Goal: Task Accomplishment & Management: Use online tool/utility

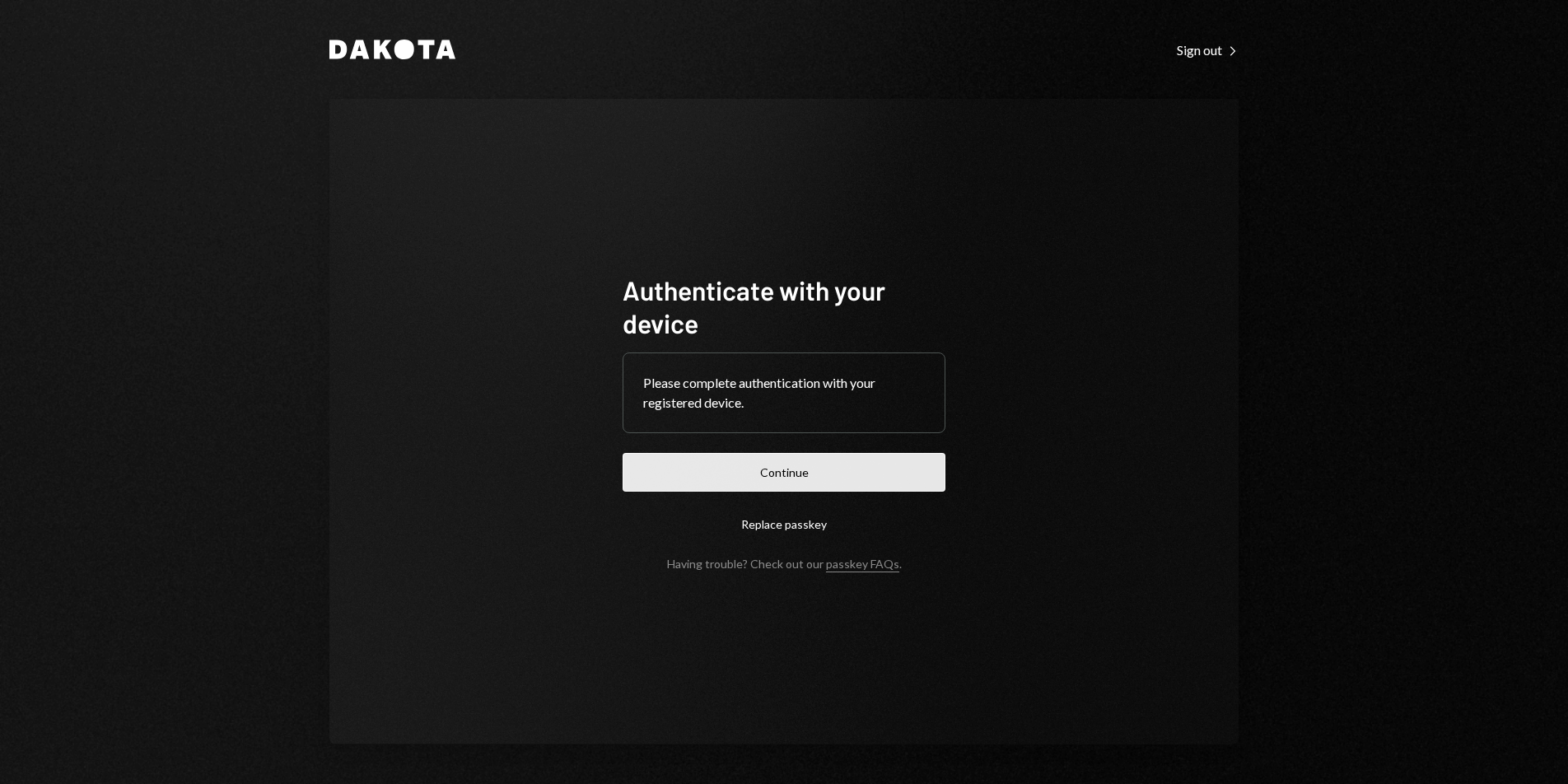
click at [835, 461] on button "Continue" at bounding box center [784, 472] width 323 height 39
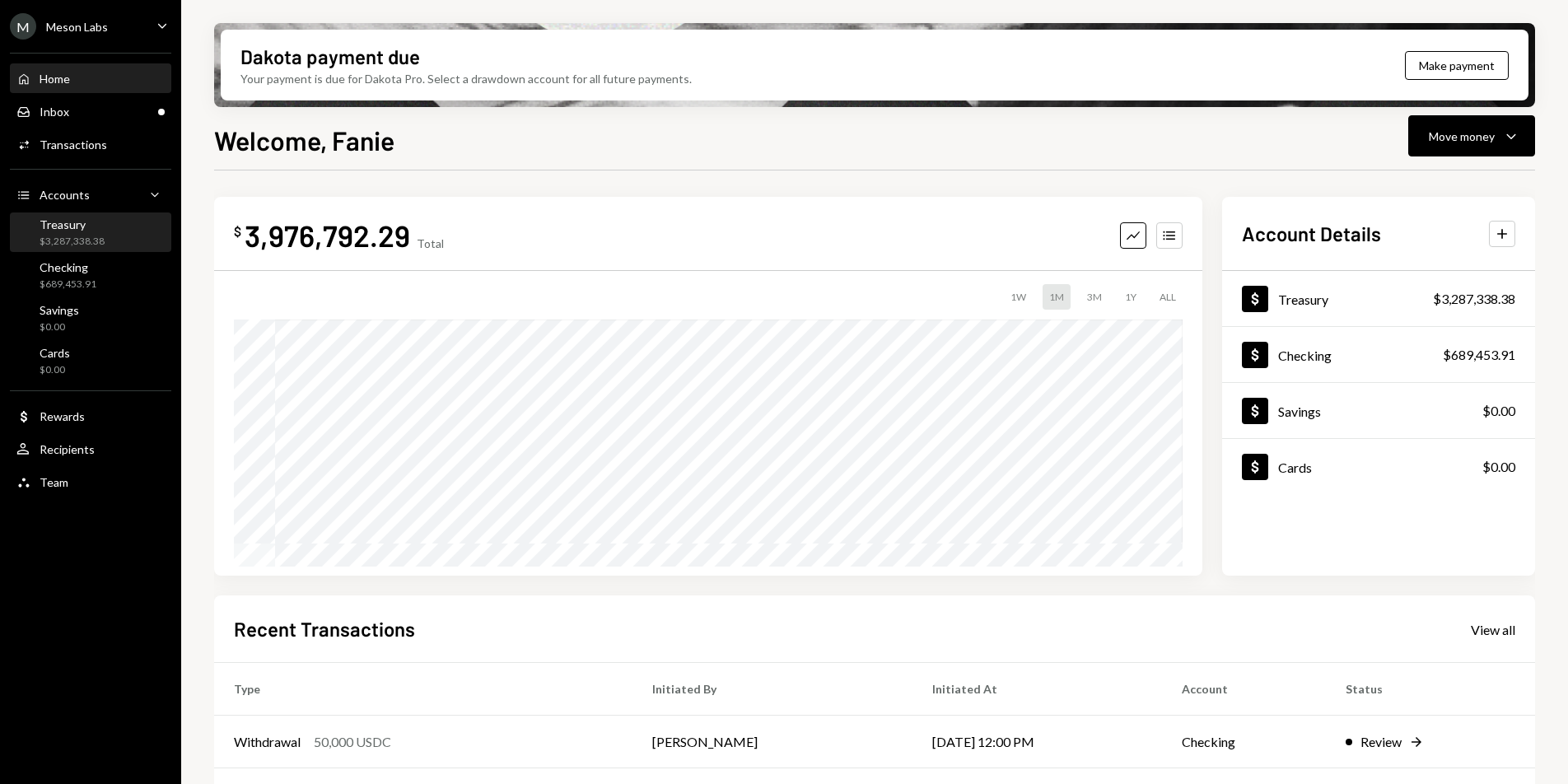
click at [94, 212] on link "Treasury $3,287,338.38" at bounding box center [90, 232] width 161 height 40
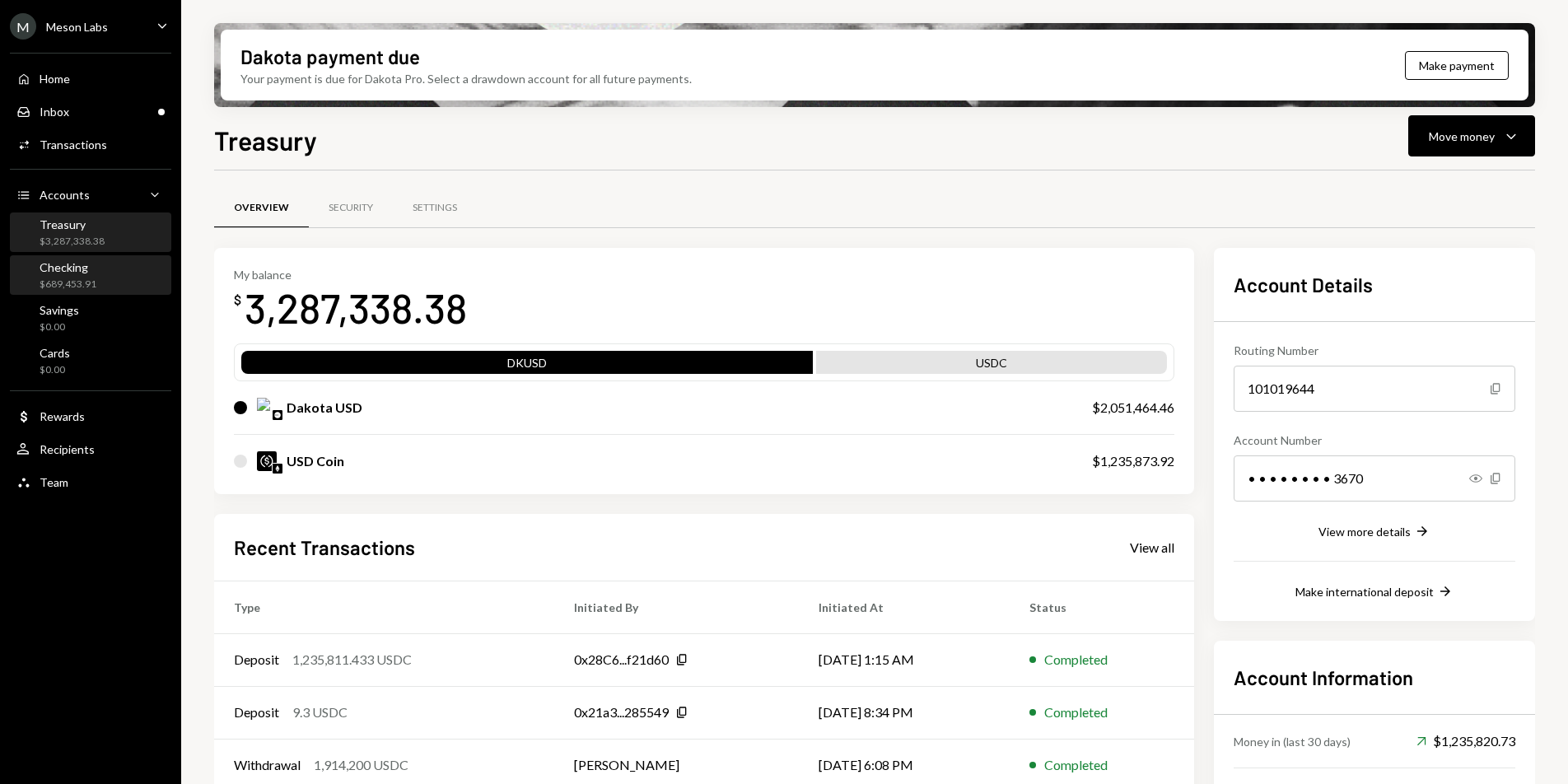
click at [84, 278] on div "$689,453.91" at bounding box center [68, 284] width 57 height 14
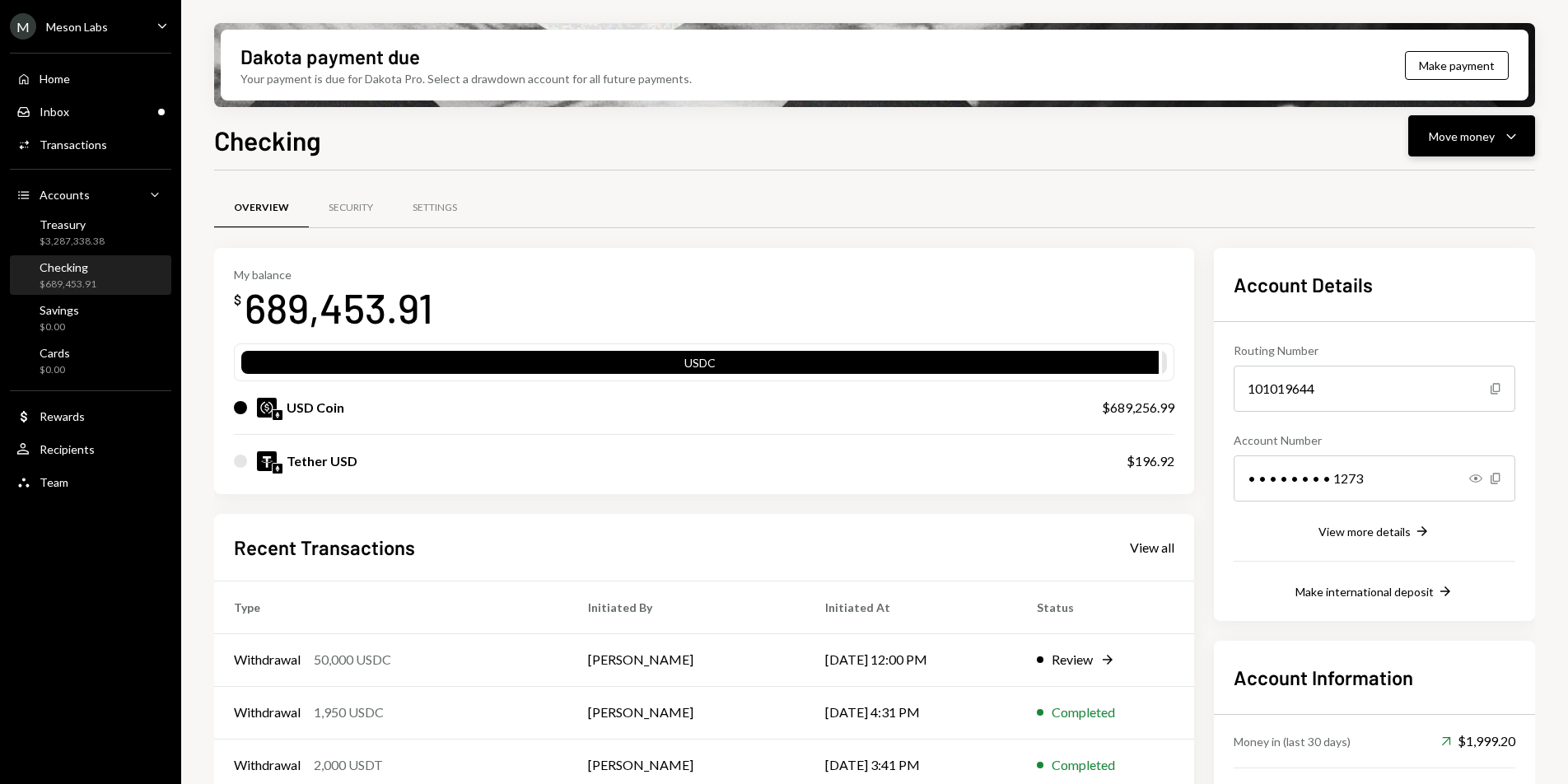
click at [1491, 132] on div "Move money" at bounding box center [1461, 137] width 65 height 17
click at [1453, 178] on div "Send" at bounding box center [1458, 186] width 120 height 17
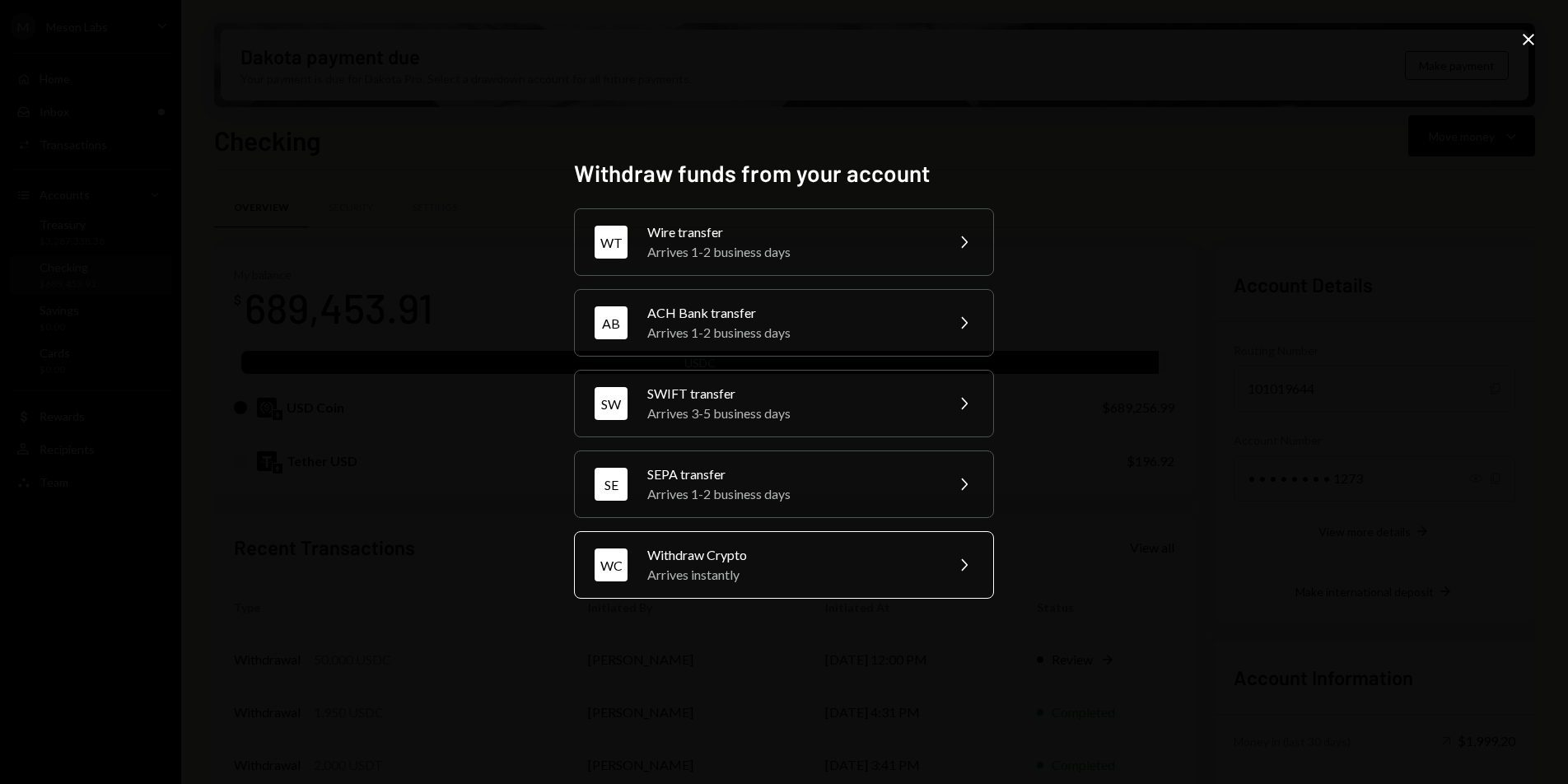
click at [792, 568] on div "Arrives instantly" at bounding box center [790, 574] width 286 height 20
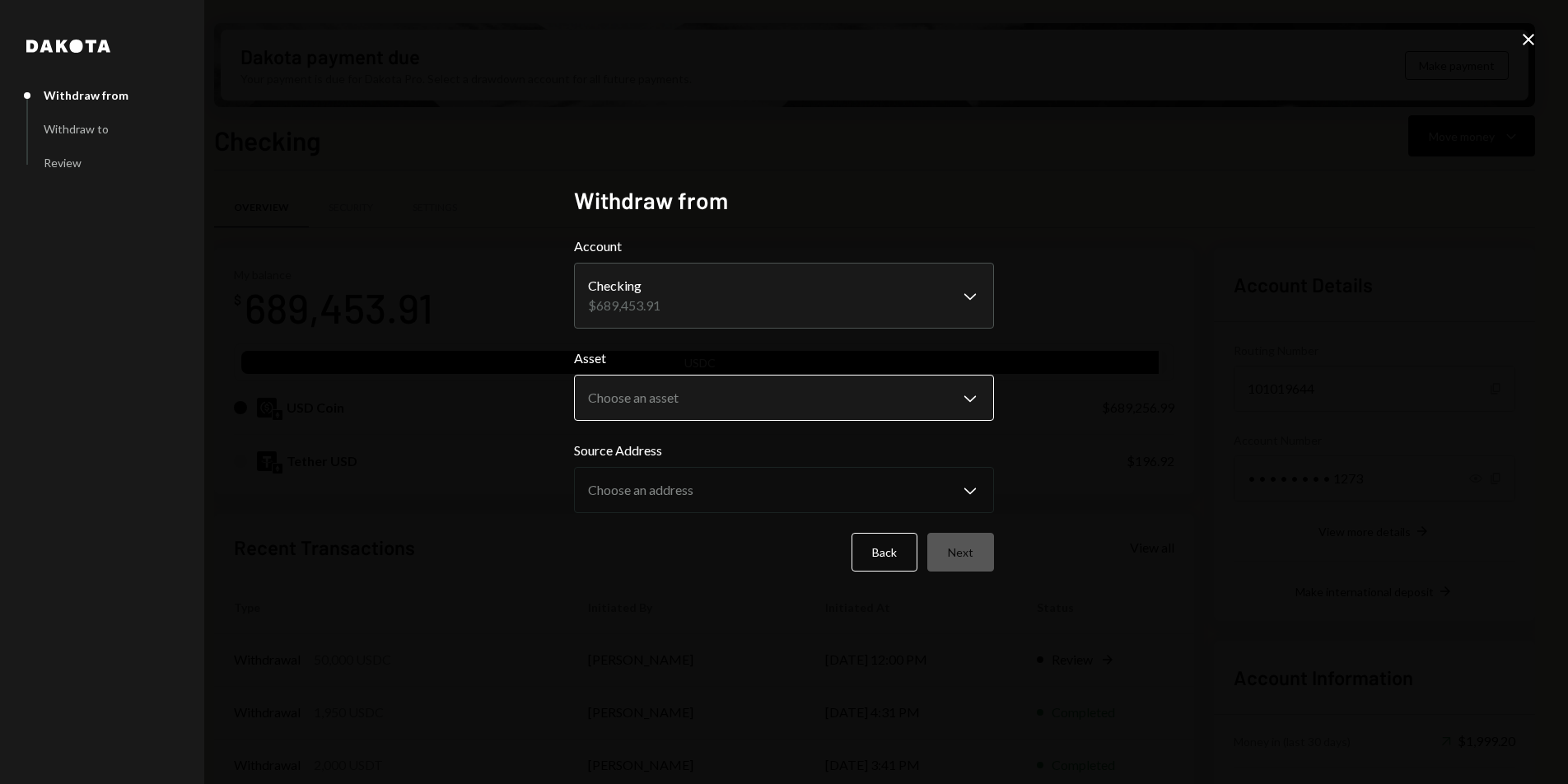
click at [741, 393] on body "M Meson Labs Caret Down Home Home Inbox Inbox Activities Transactions Accounts …" at bounding box center [784, 392] width 1568 height 784
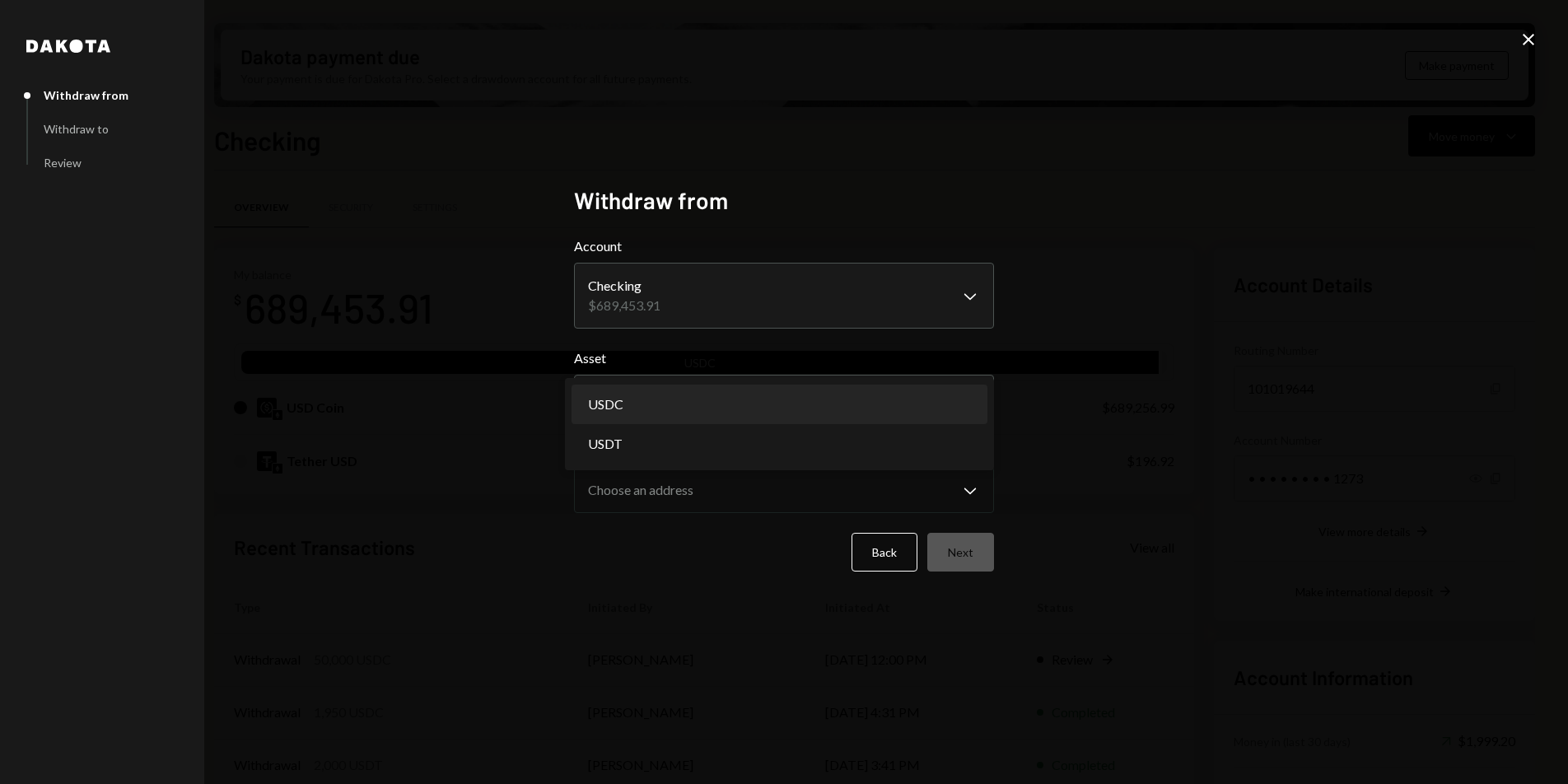
select select "****"
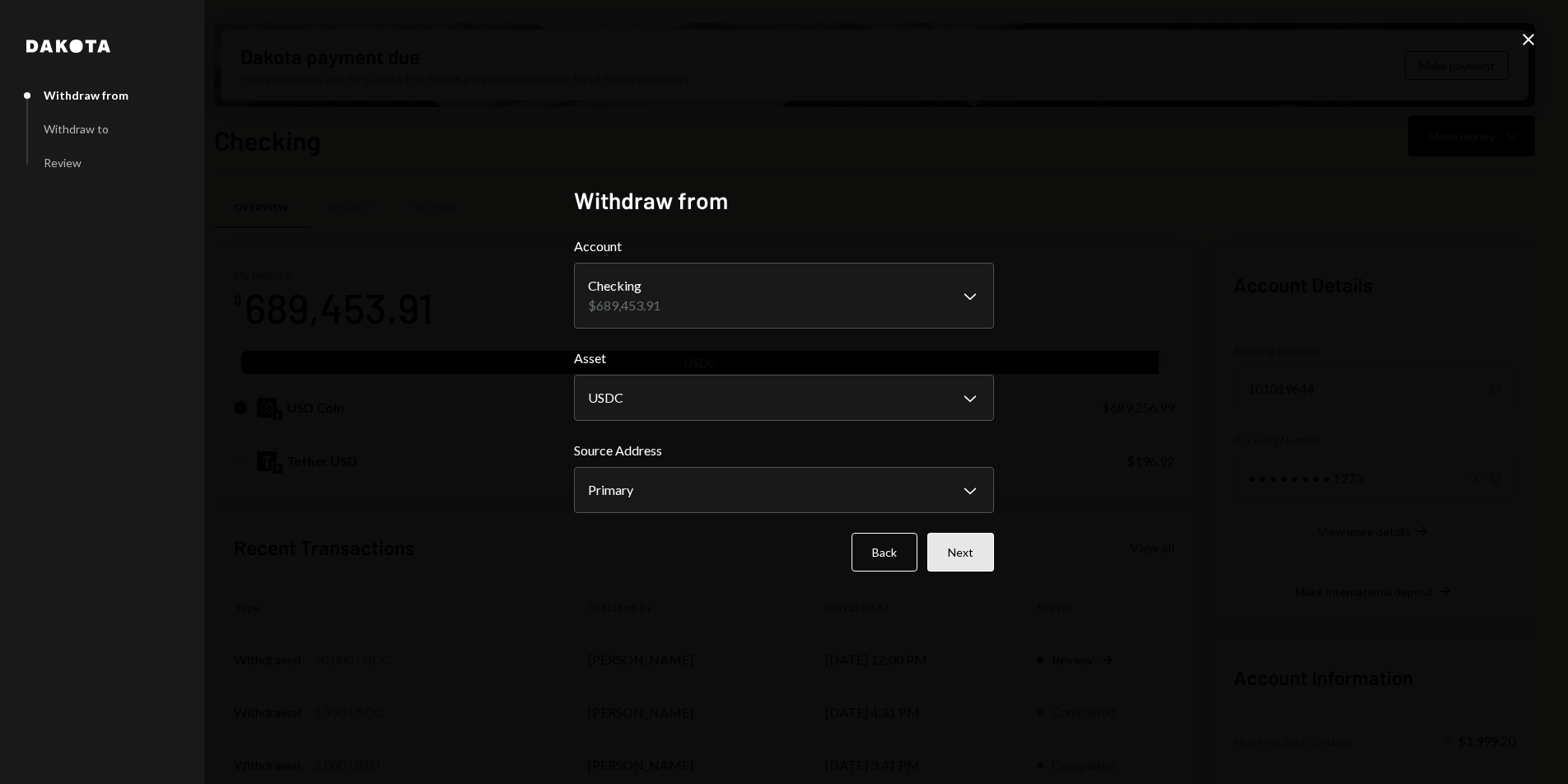
click at [968, 536] on button "Next" at bounding box center [961, 552] width 66 height 39
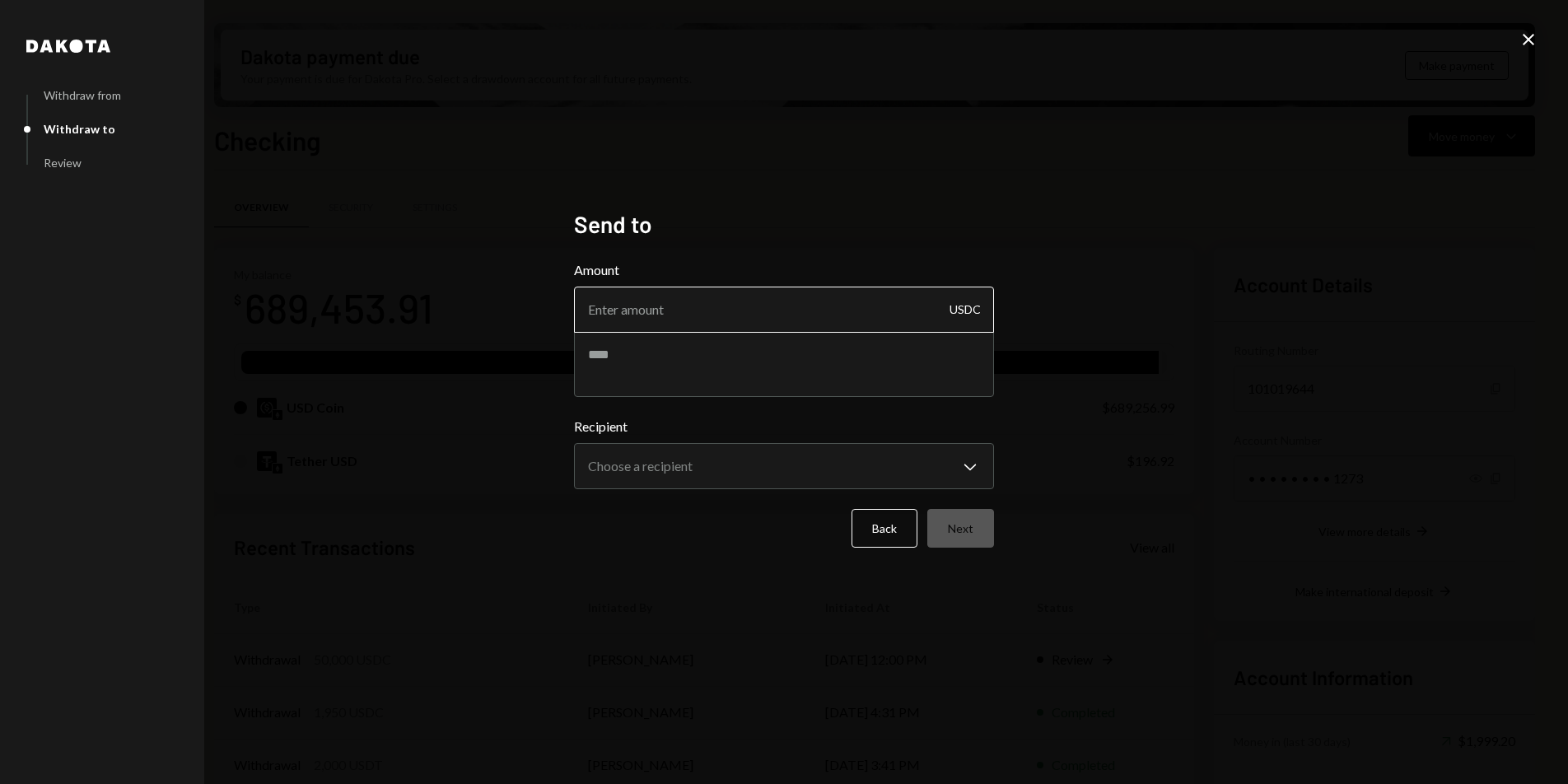
click at [760, 324] on input "Amount" at bounding box center [784, 309] width 420 height 46
type input "381147.65"
click at [764, 374] on textarea at bounding box center [784, 363] width 420 height 65
type textarea "**********"
click at [821, 464] on body "M Meson Labs Caret Down Home Home Inbox Inbox Activities Transactions Accounts …" at bounding box center [784, 392] width 1568 height 784
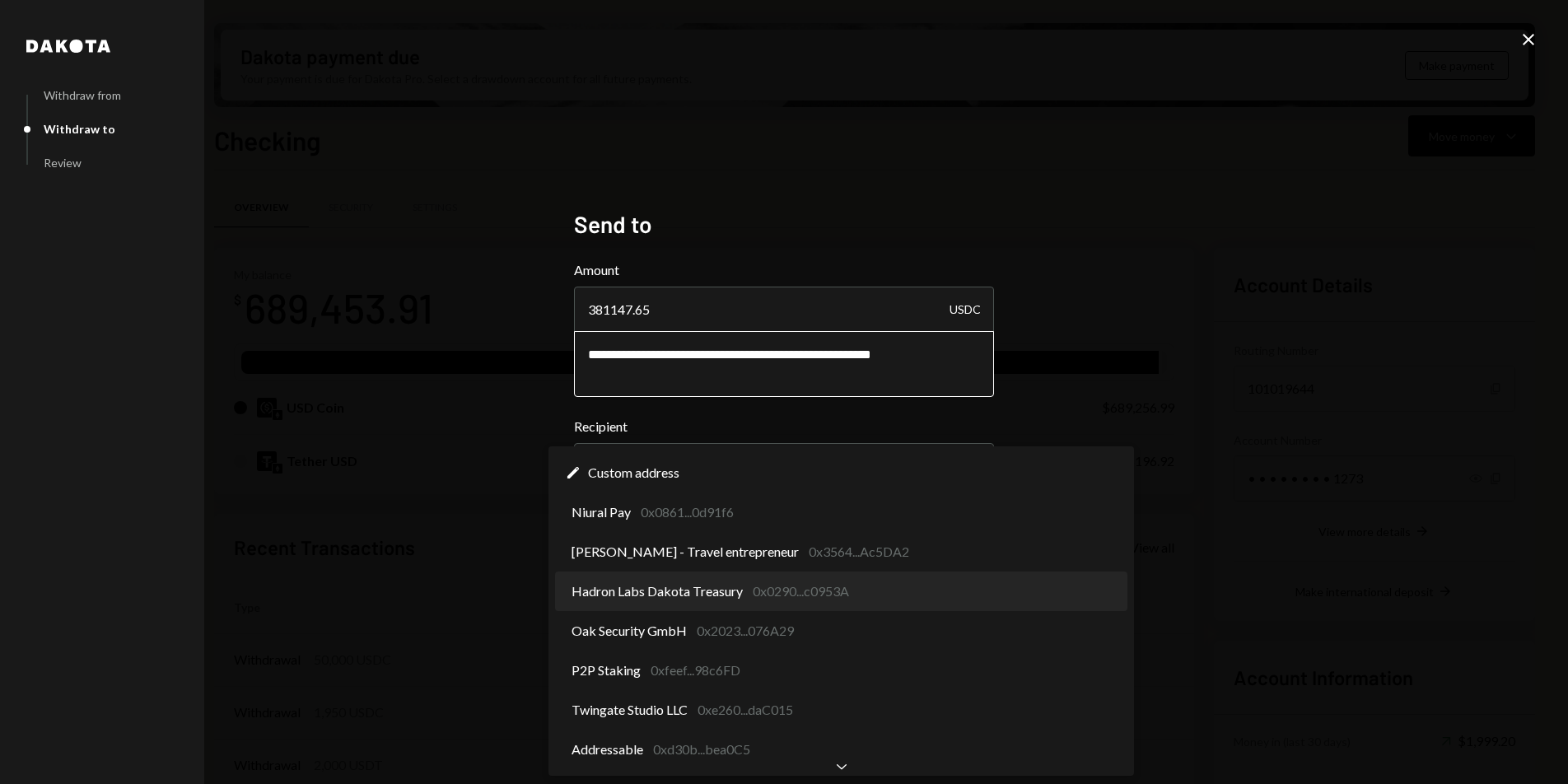
select select "**********"
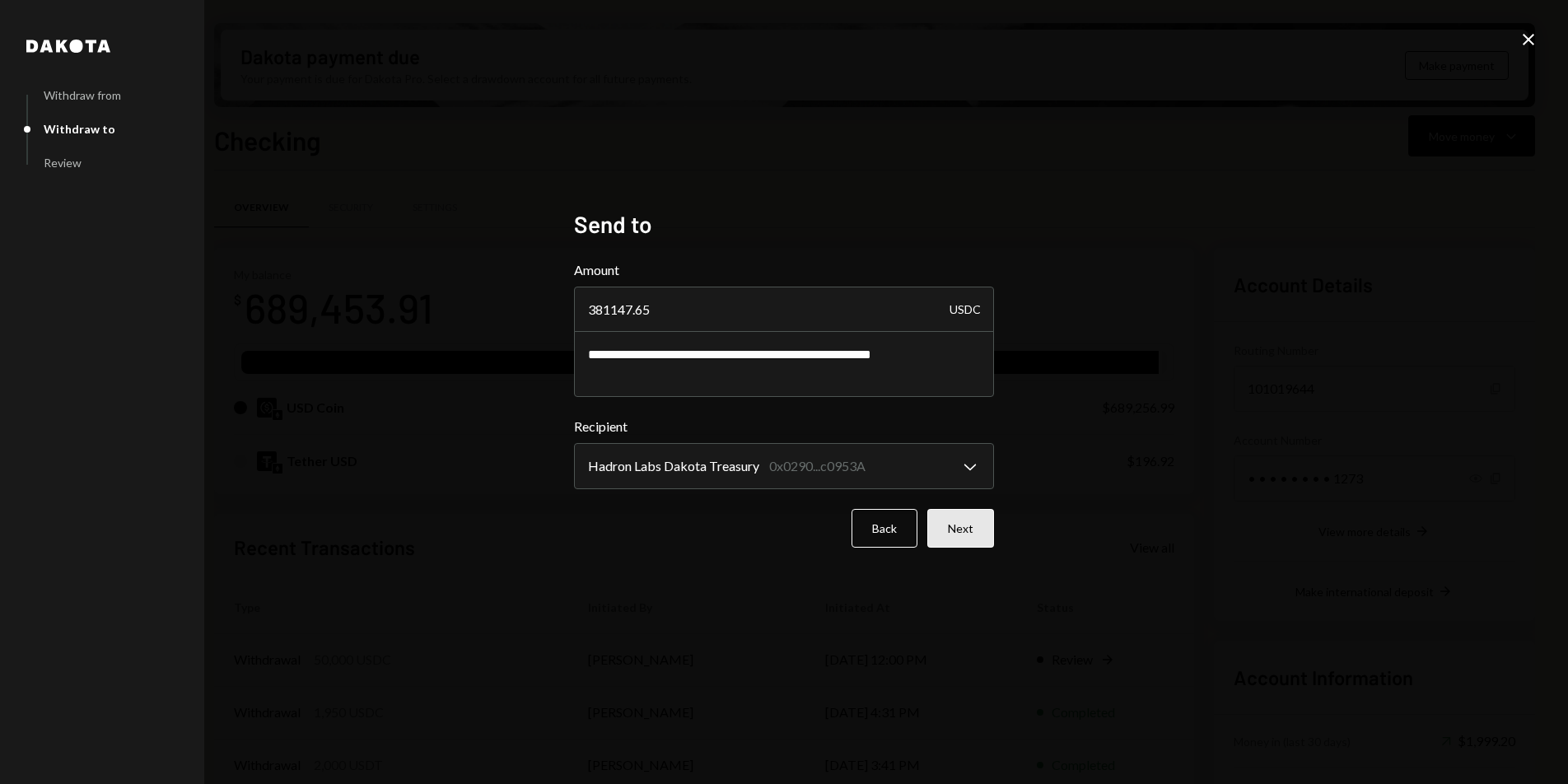
click at [951, 537] on button "Next" at bounding box center [961, 528] width 66 height 39
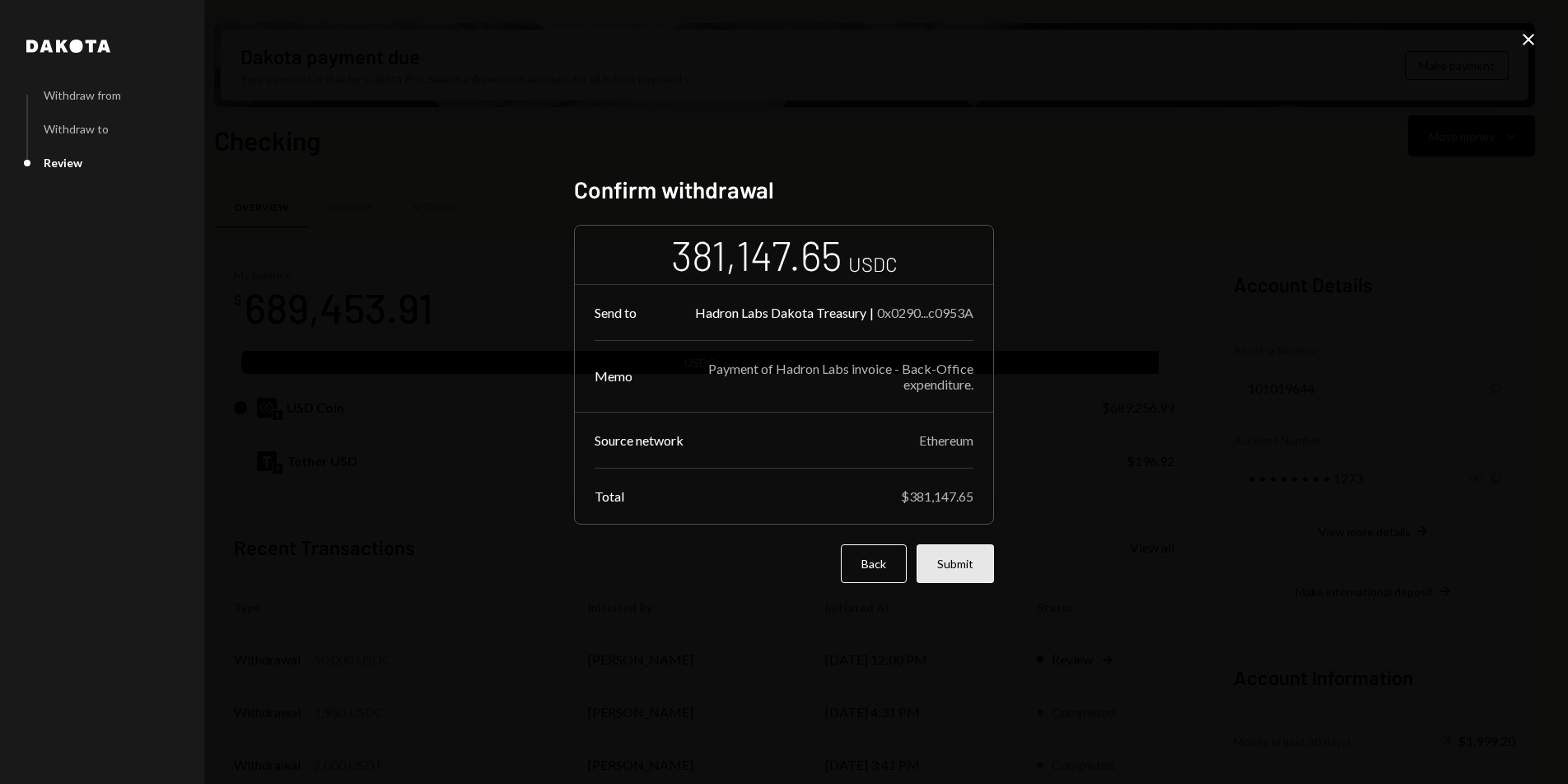
click at [945, 556] on button "Submit" at bounding box center [955, 563] width 78 height 39
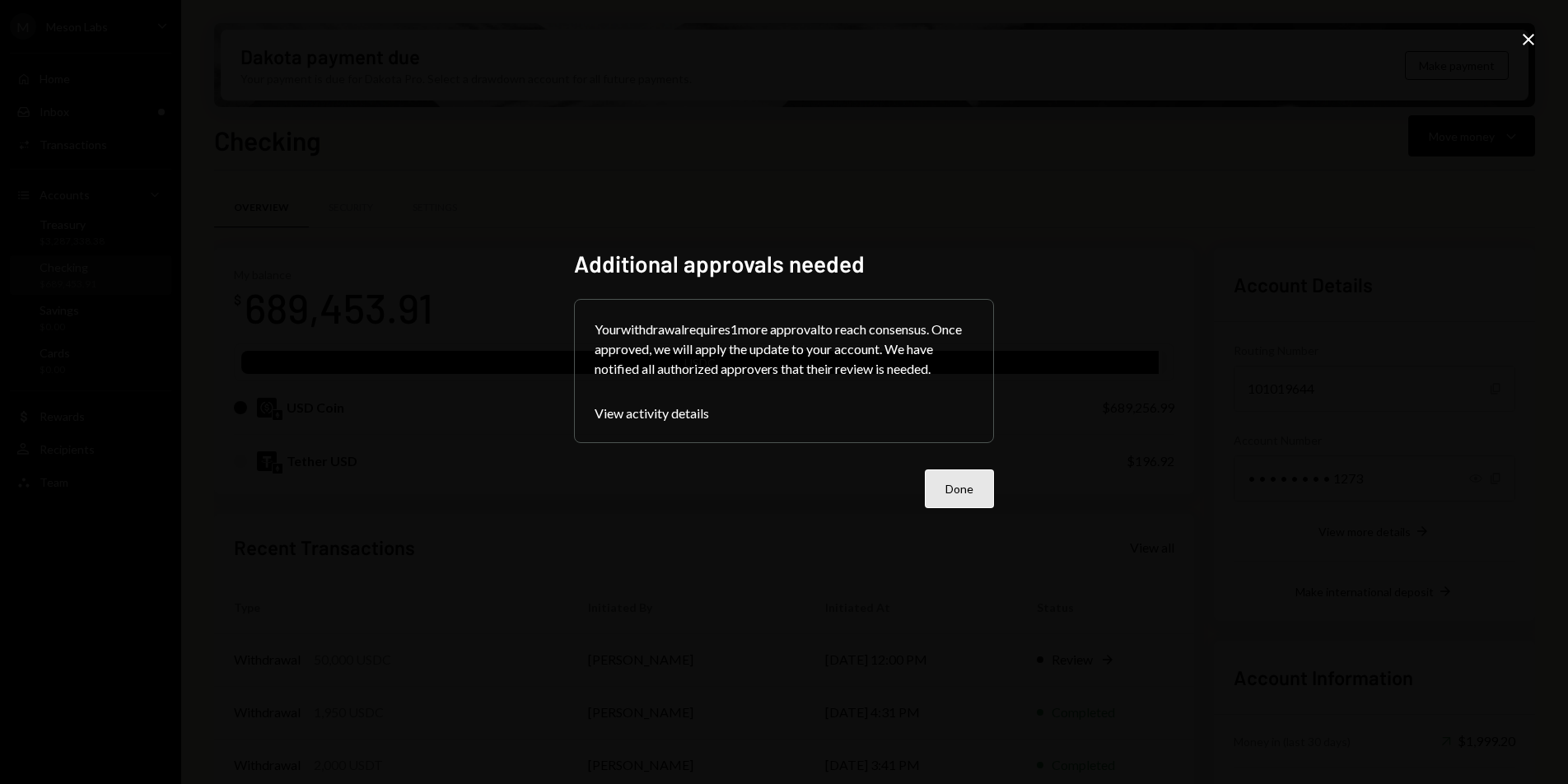
click at [980, 498] on button "Done" at bounding box center [959, 488] width 69 height 39
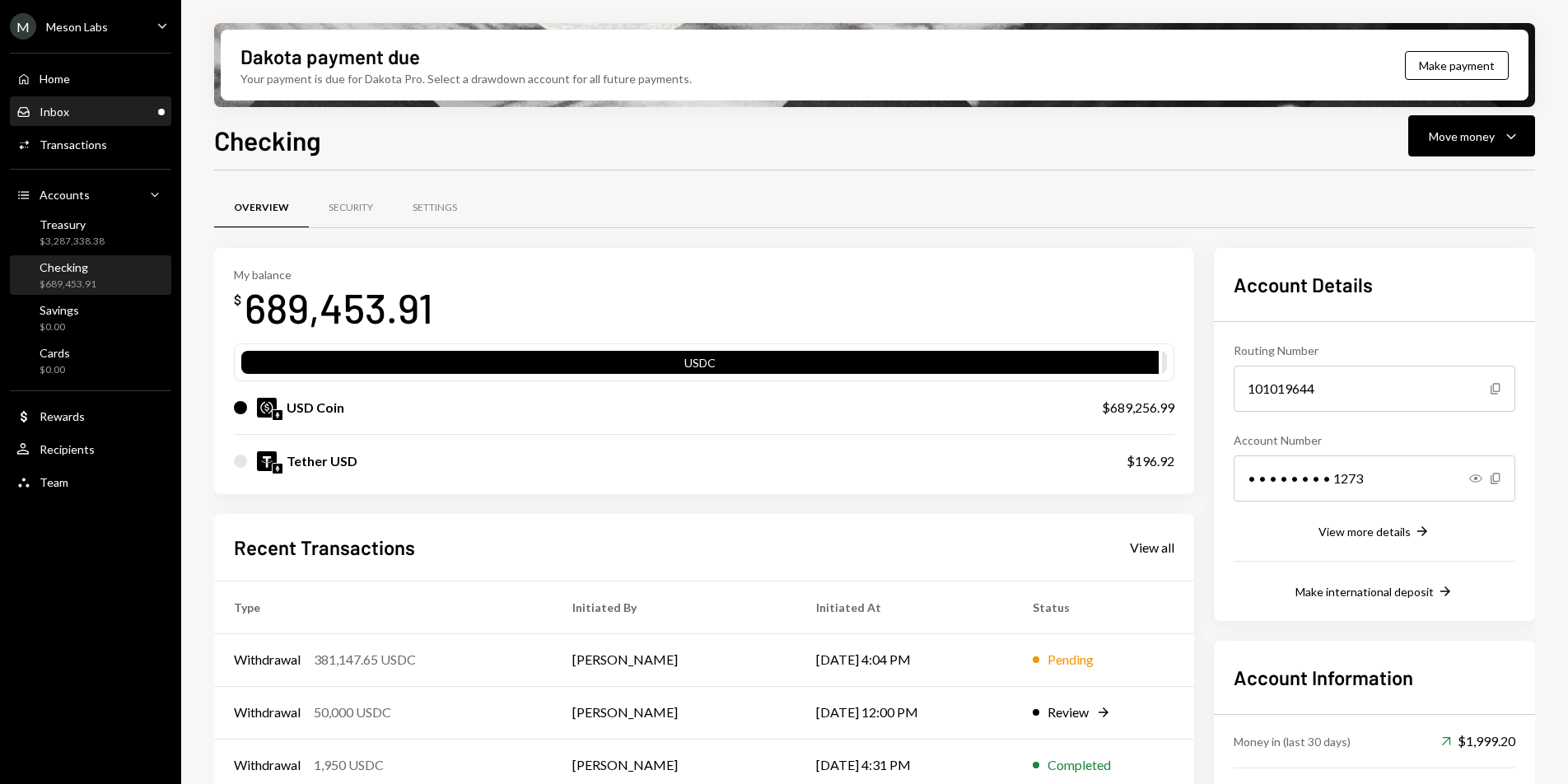
click at [97, 116] on div "Inbox Inbox" at bounding box center [90, 112] width 148 height 15
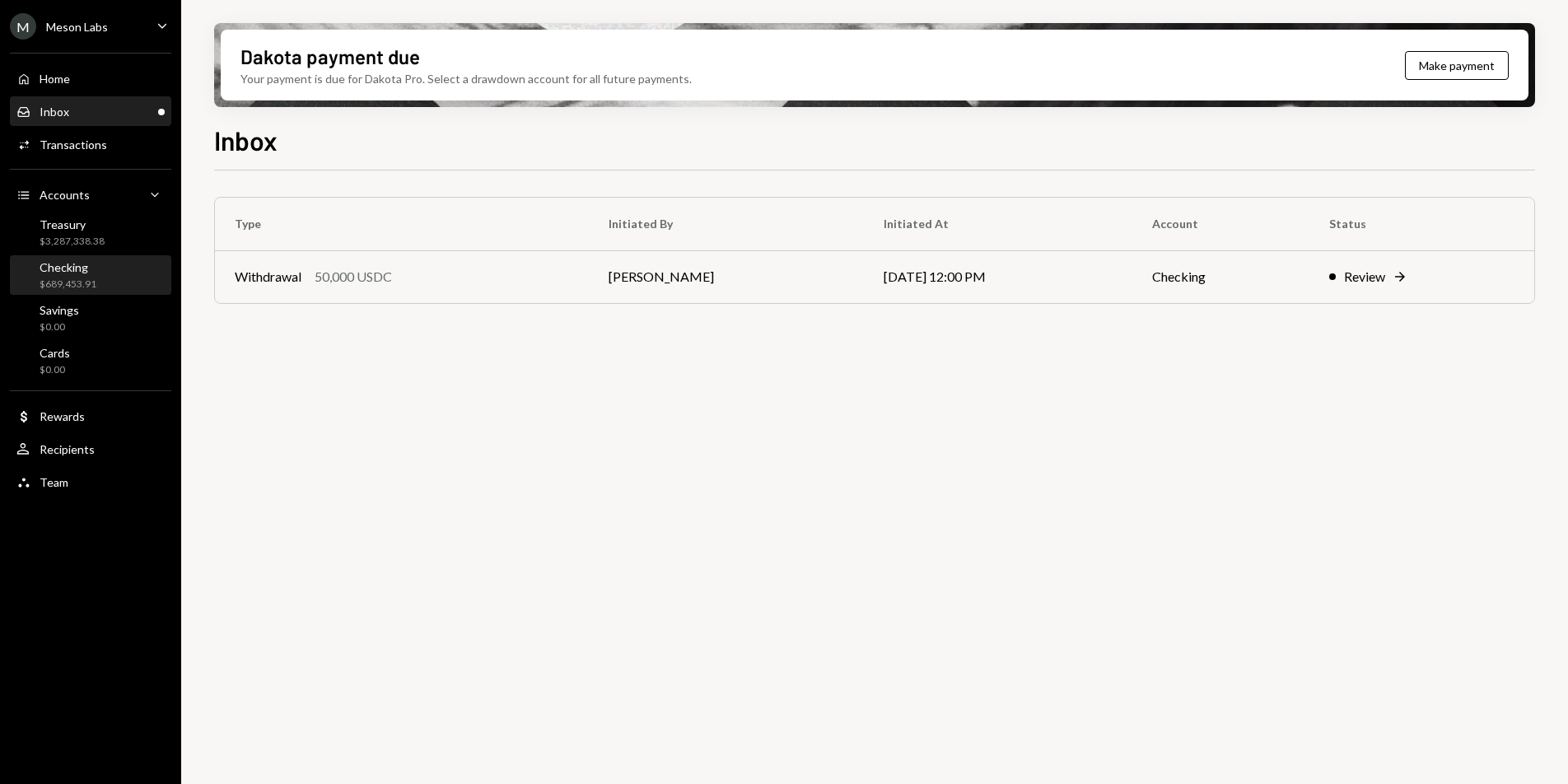
click at [92, 284] on div "$689,453.91" at bounding box center [68, 284] width 57 height 14
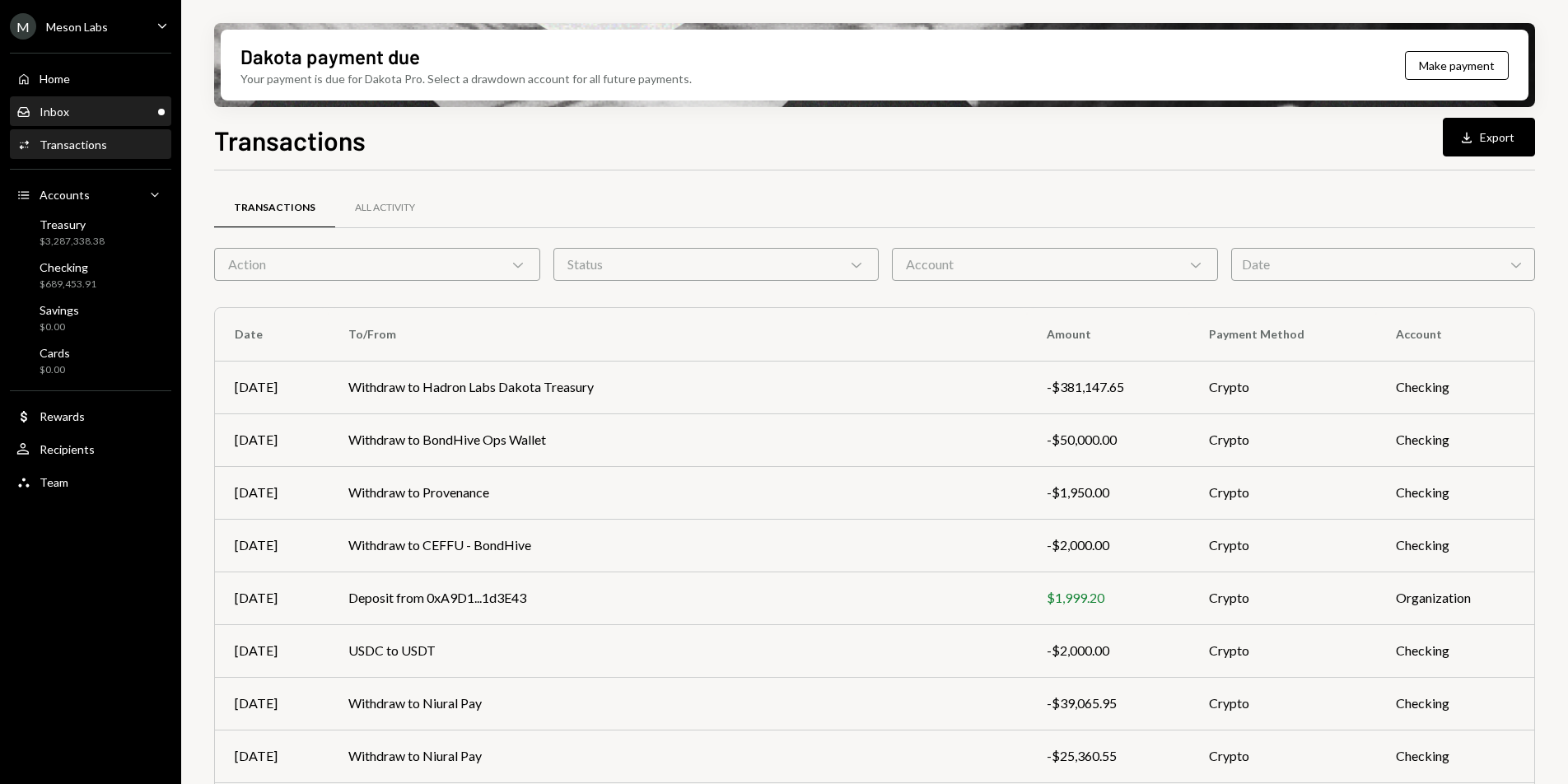
click at [106, 113] on div "Inbox Inbox" at bounding box center [90, 112] width 148 height 15
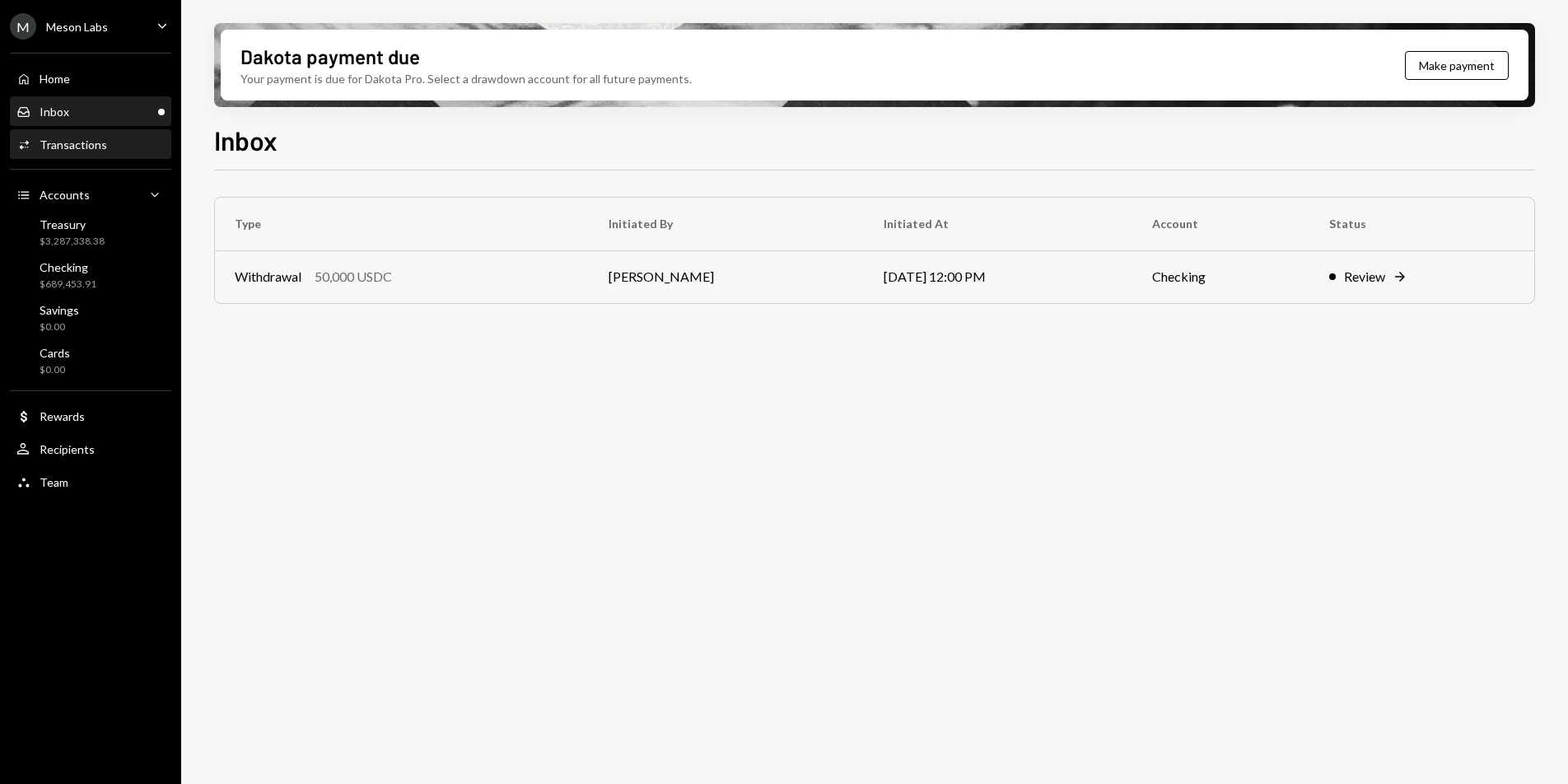
click at [103, 151] on div "Transactions" at bounding box center [73, 144] width 67 height 14
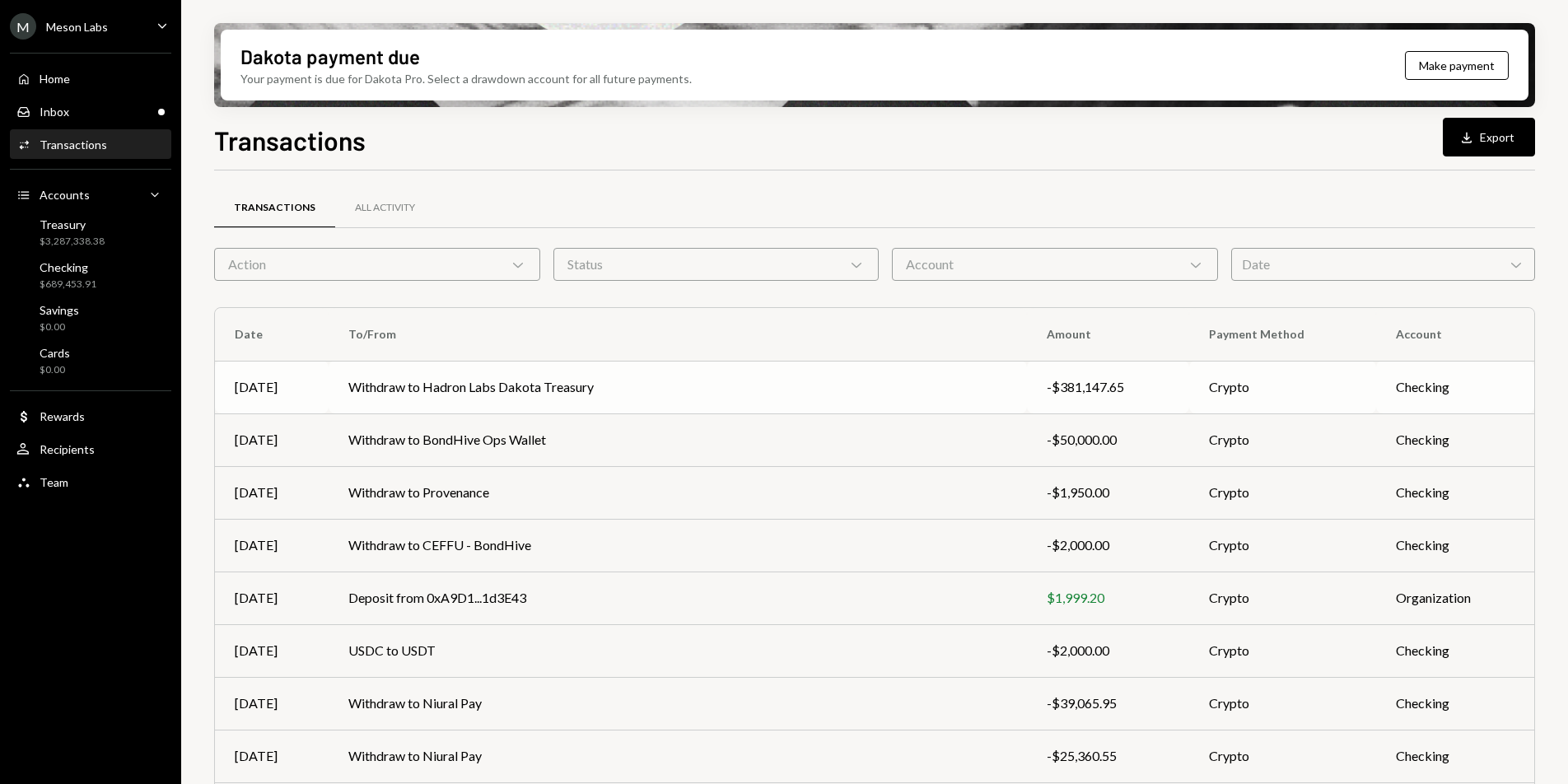
click at [794, 387] on td "Withdraw to Hadron Labs Dakota Treasury" at bounding box center [677, 387] width 698 height 53
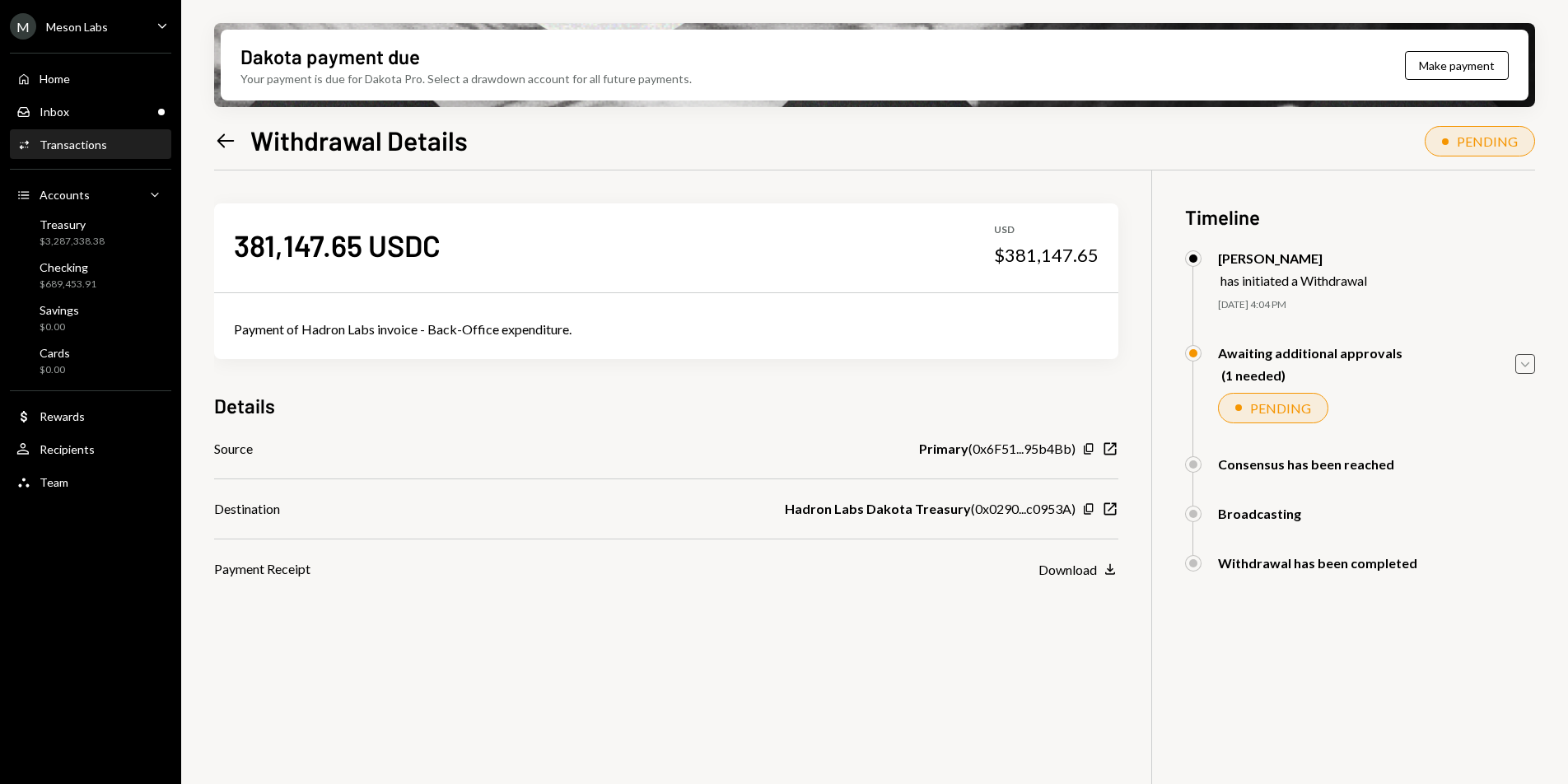
click at [1533, 357] on icon "Caret Down" at bounding box center [1524, 363] width 18 height 18
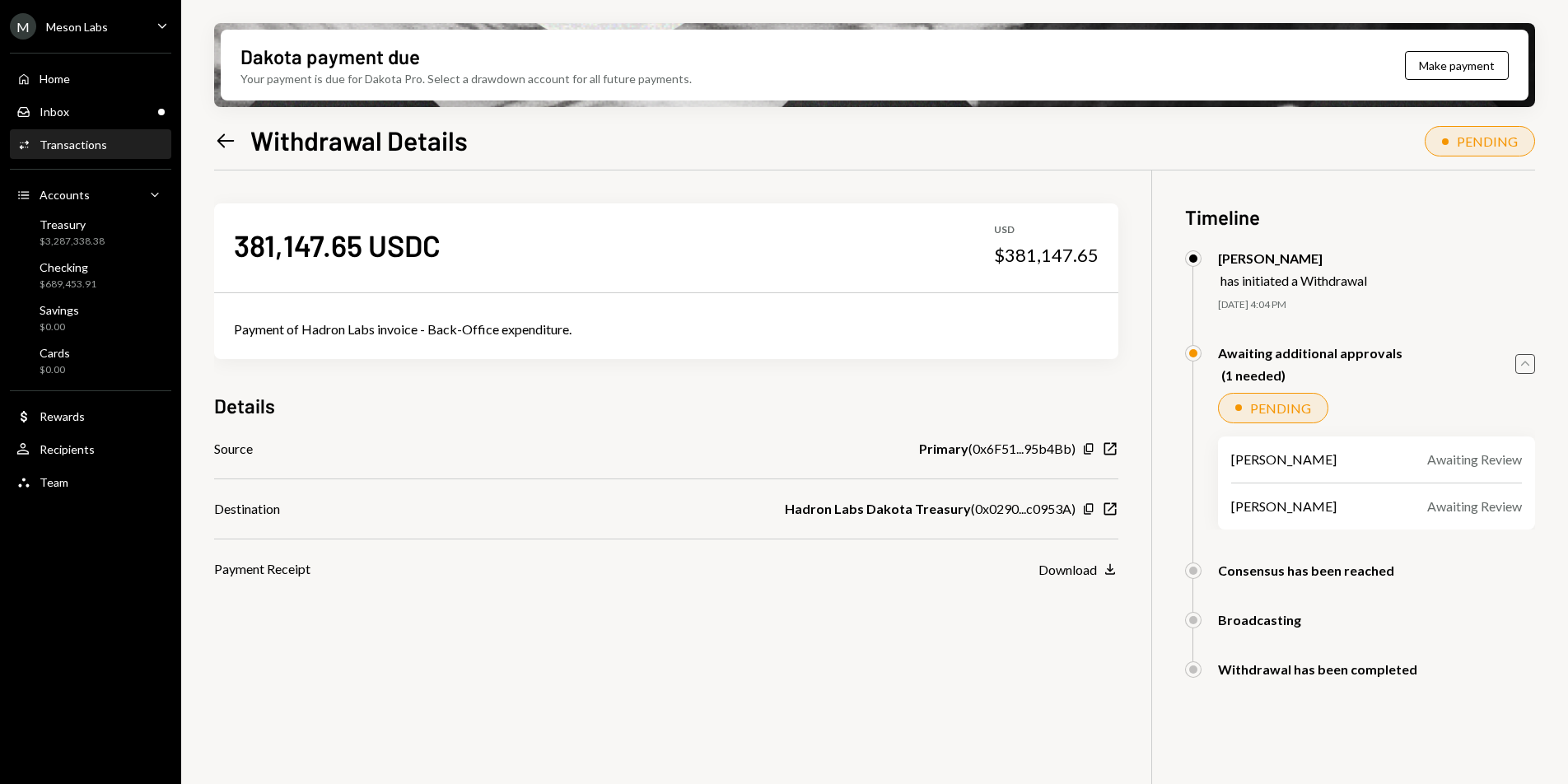
click at [1531, 358] on icon "Caret Up" at bounding box center [1524, 363] width 18 height 18
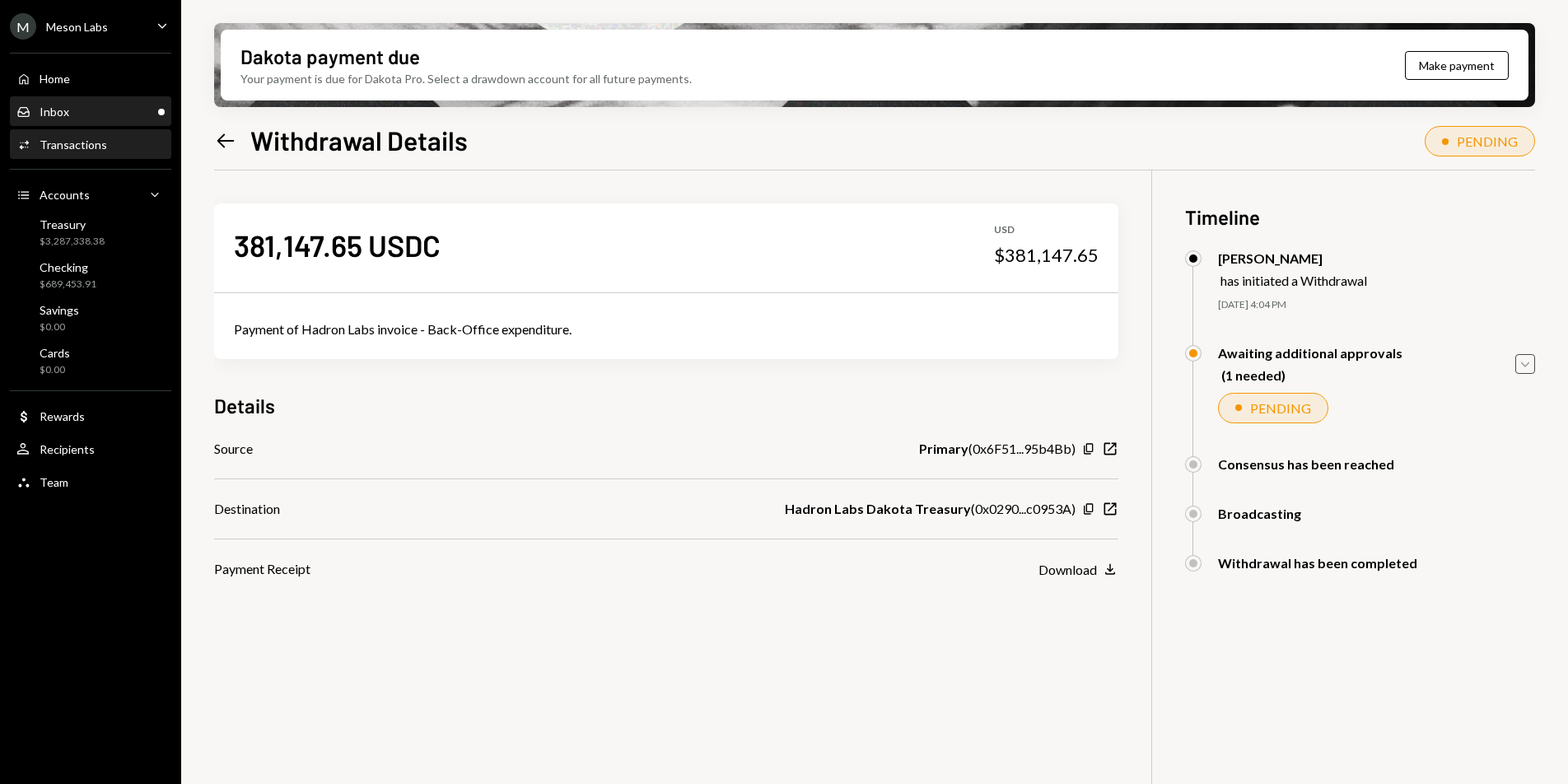
click at [138, 100] on div "Inbox Inbox" at bounding box center [90, 112] width 148 height 28
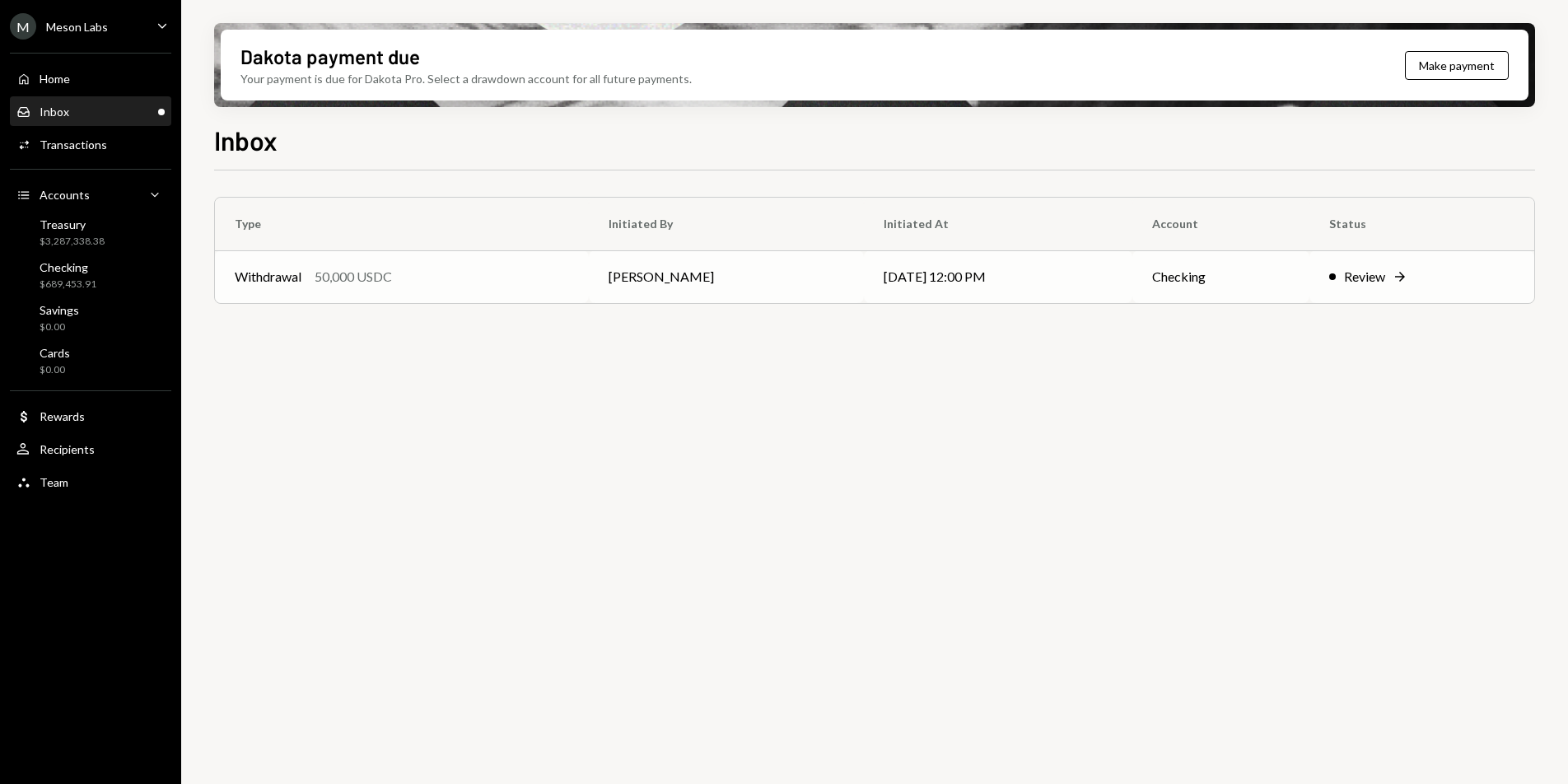
click at [455, 274] on div "Withdrawal 50,000 USDC" at bounding box center [401, 276] width 335 height 20
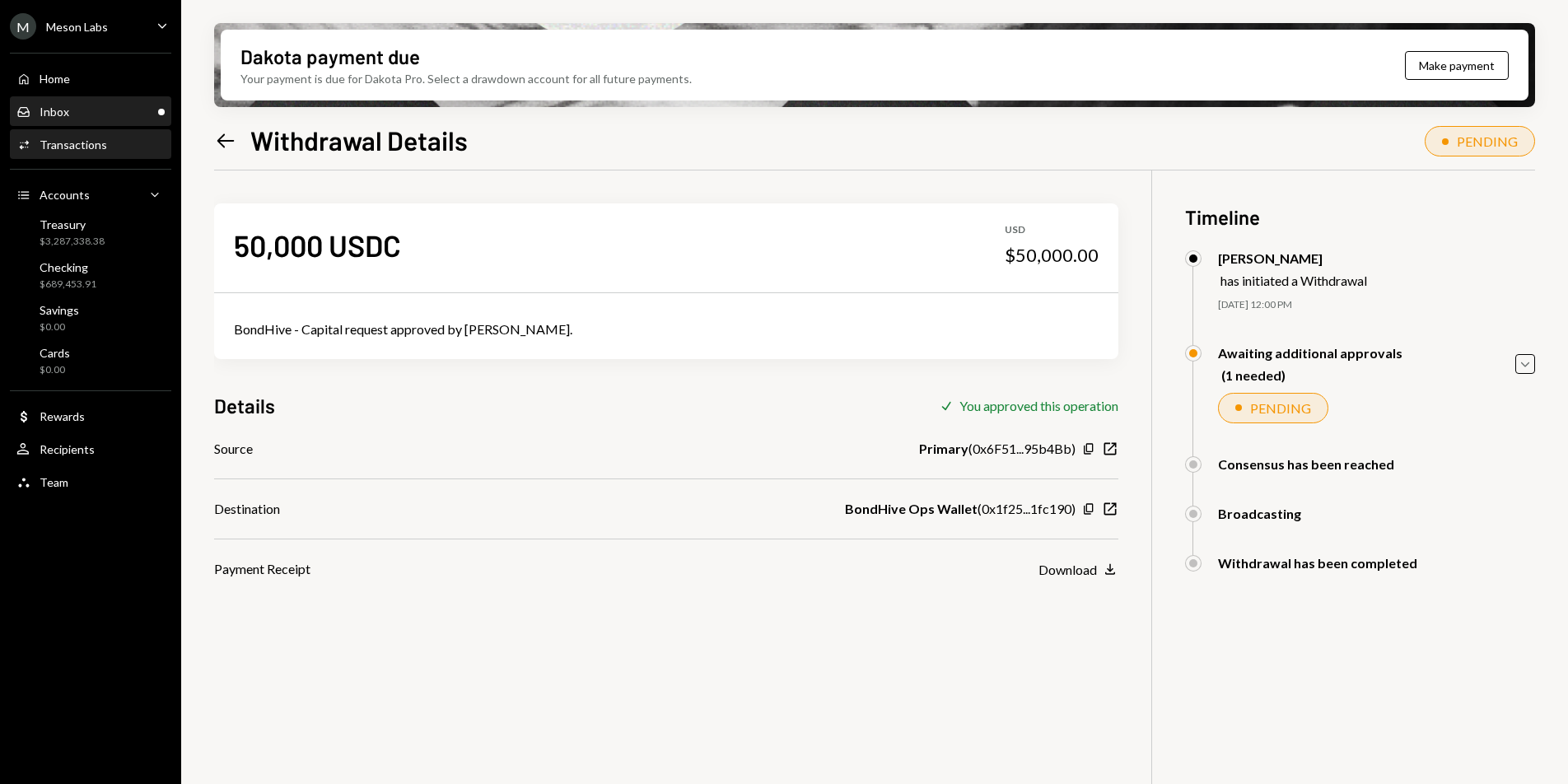
click at [100, 104] on div "Inbox Inbox" at bounding box center [90, 112] width 148 height 15
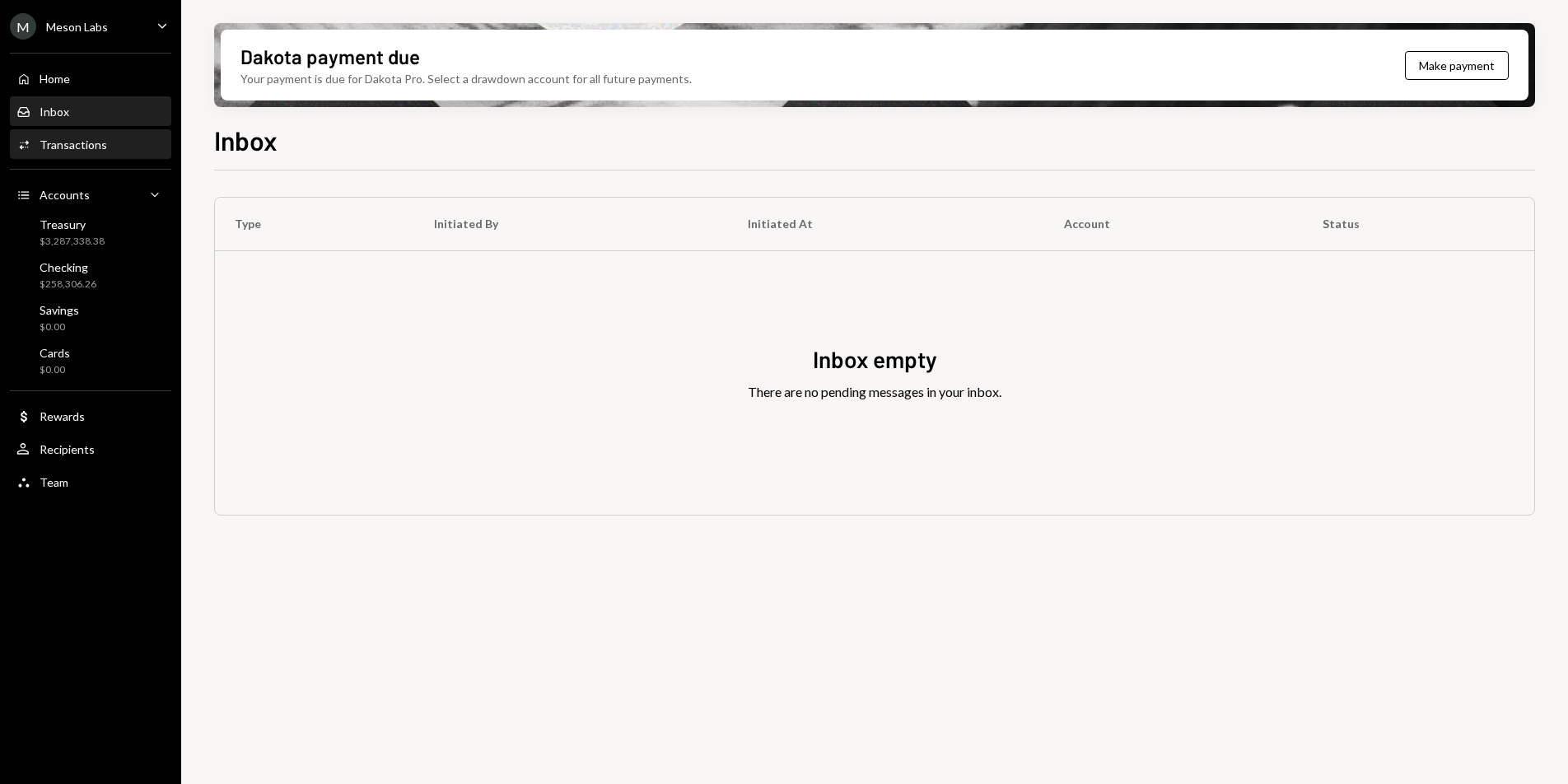
click at [81, 144] on div "Transactions" at bounding box center [73, 144] width 67 height 14
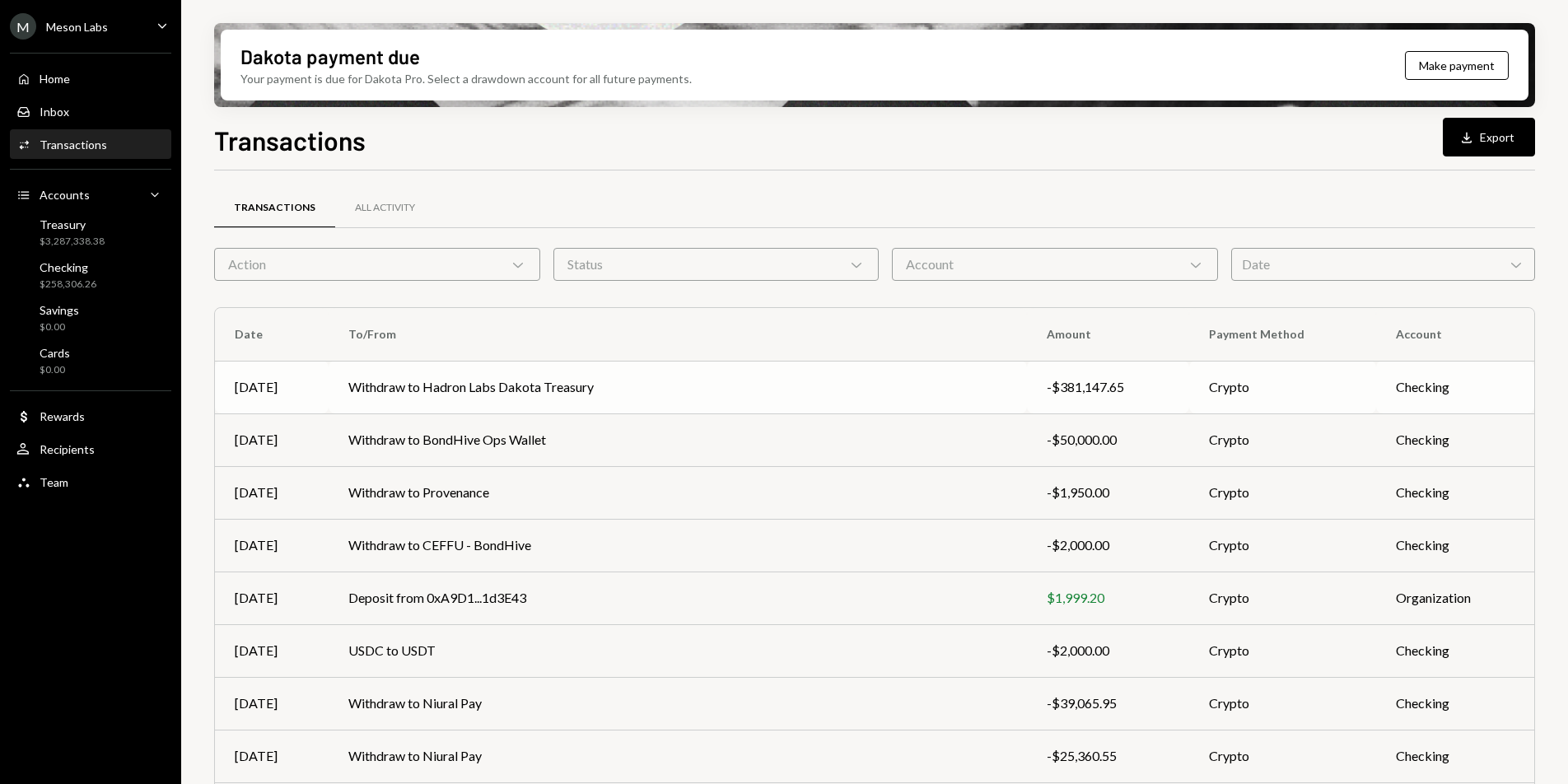
click at [637, 396] on td "Withdraw to Hadron Labs Dakota Treasury" at bounding box center [677, 387] width 698 height 53
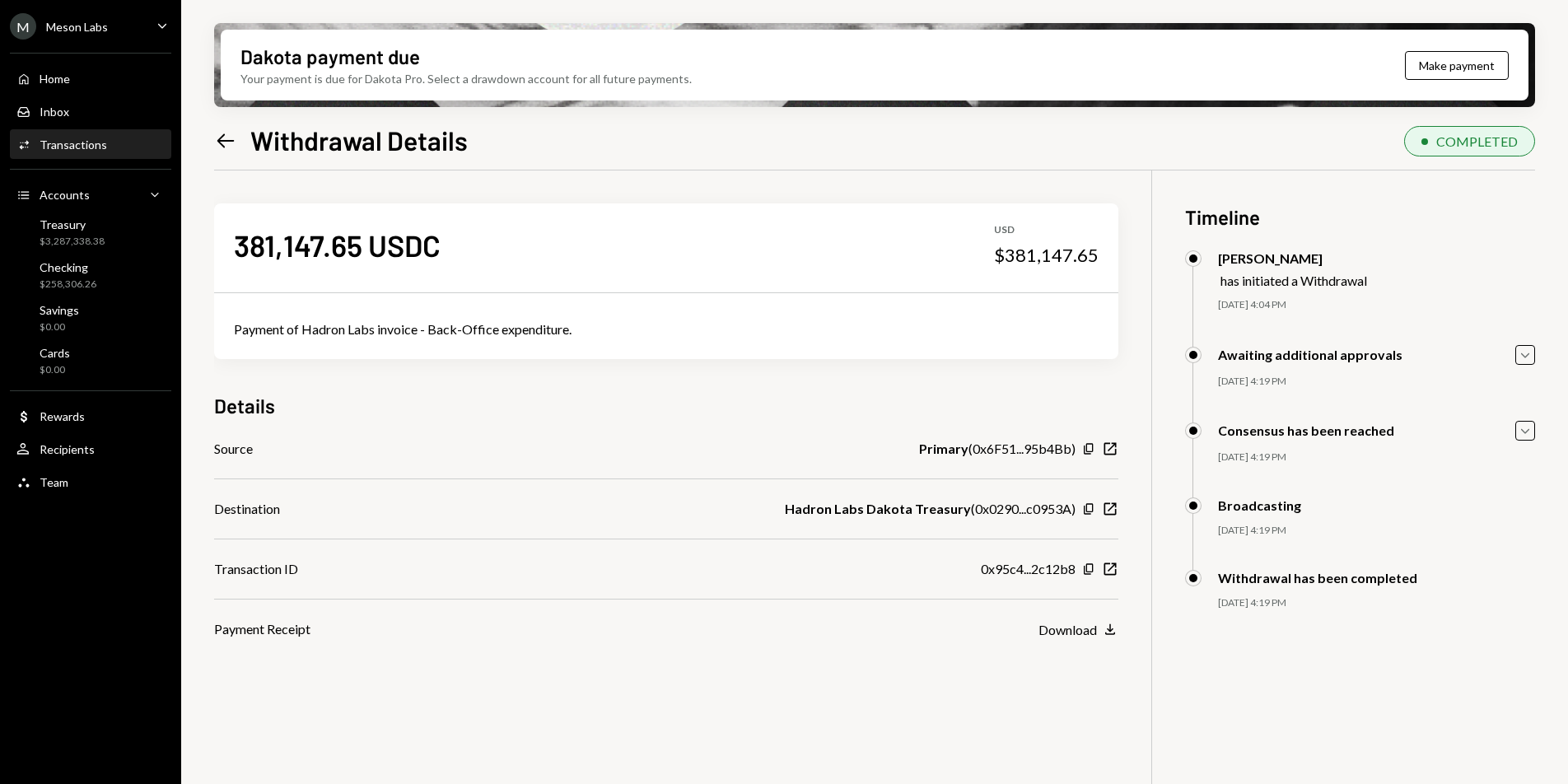
click at [217, 133] on icon "Left Arrow" at bounding box center [226, 140] width 23 height 23
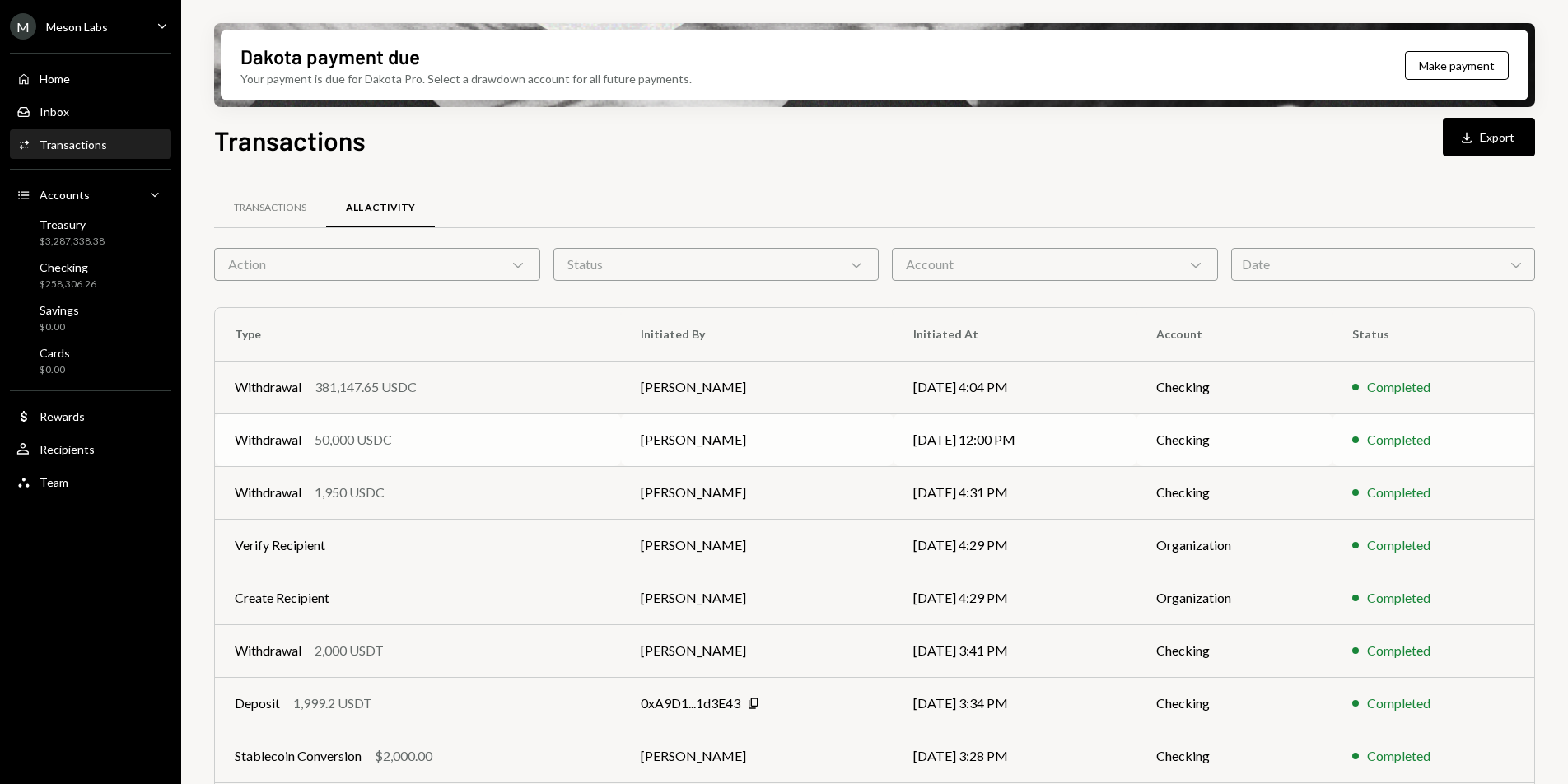
click at [637, 447] on td "[PERSON_NAME]" at bounding box center [757, 440] width 272 height 53
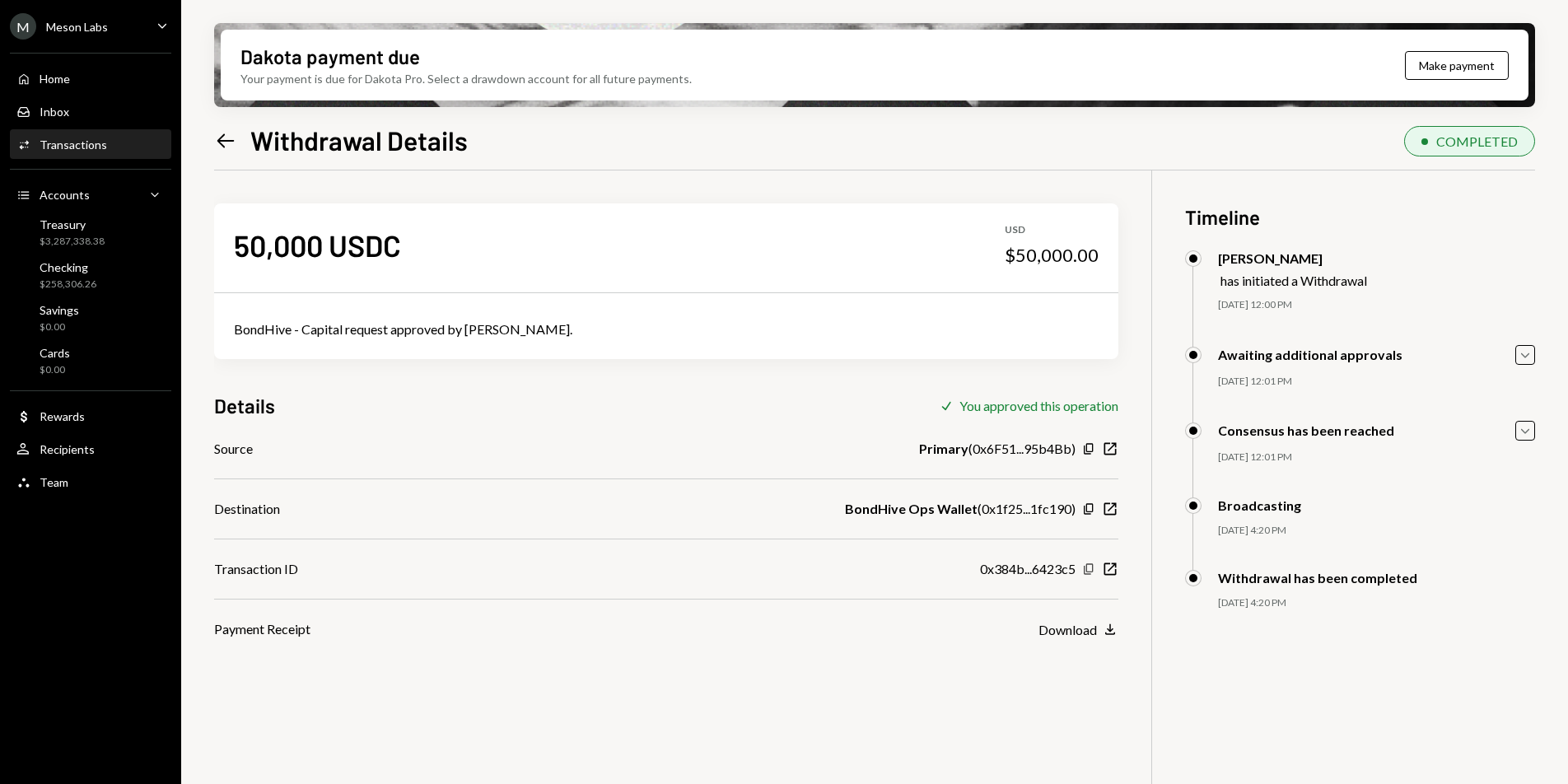
click at [1089, 572] on icon "button" at bounding box center [1089, 568] width 9 height 10
click at [221, 140] on icon "Left Arrow" at bounding box center [226, 140] width 23 height 23
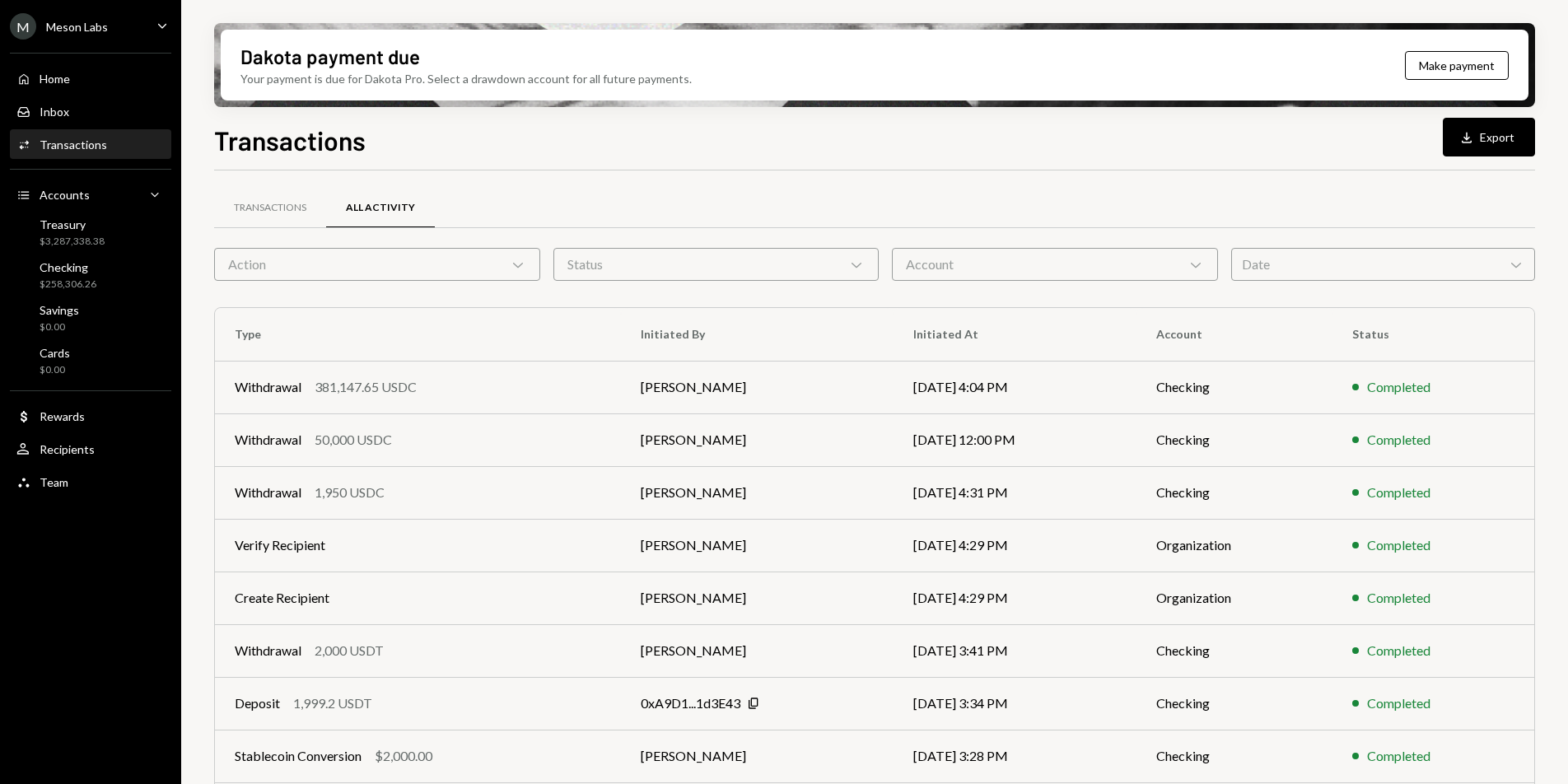
click at [127, 27] on div "M Meson Labs Caret Down" at bounding box center [90, 27] width 181 height 27
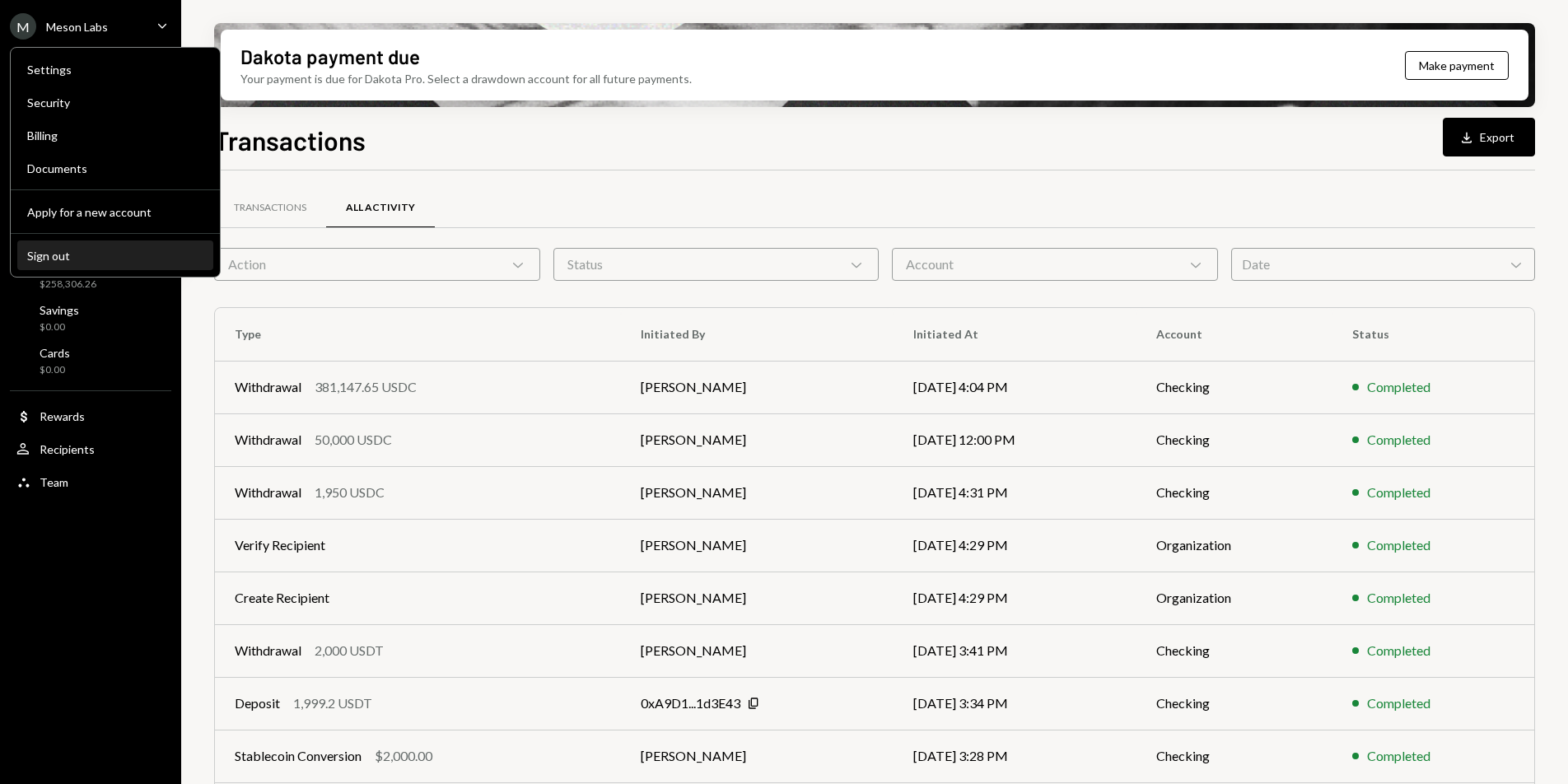
click at [106, 264] on button "Sign out" at bounding box center [115, 255] width 196 height 29
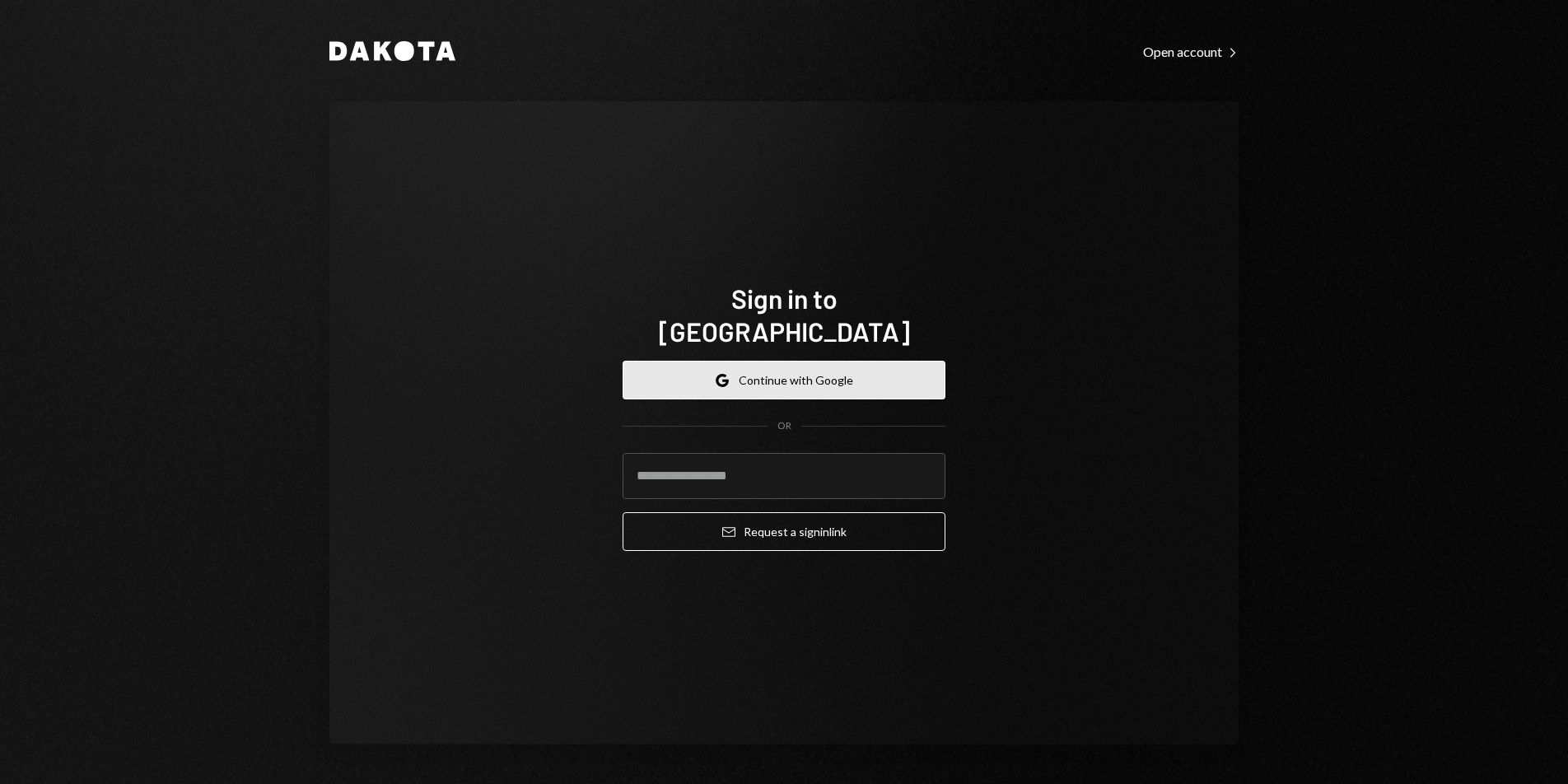
click at [666, 360] on button "Google Continue with Google" at bounding box center [784, 379] width 323 height 39
